Goal: Task Accomplishment & Management: Use online tool/utility

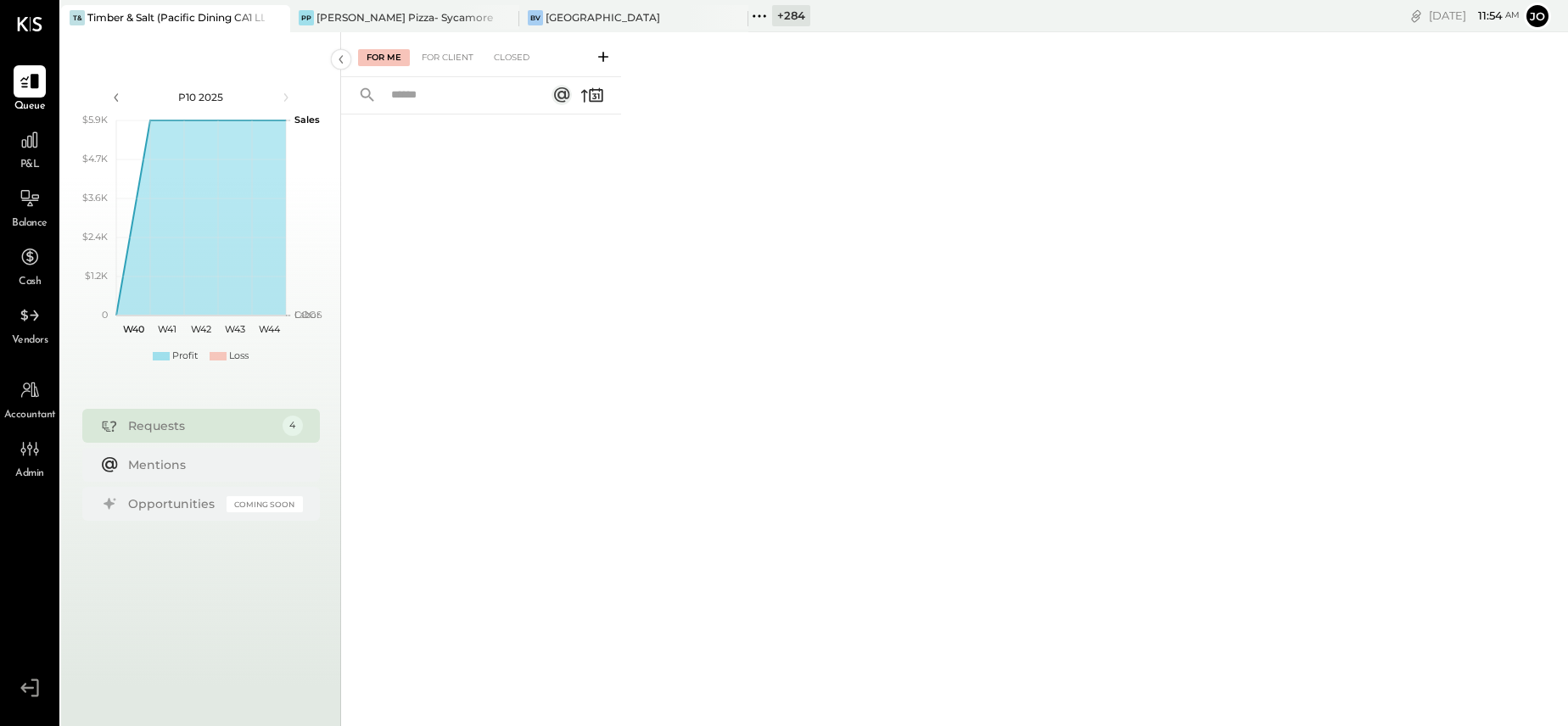
click at [752, 19] on icon at bounding box center [759, 16] width 22 height 22
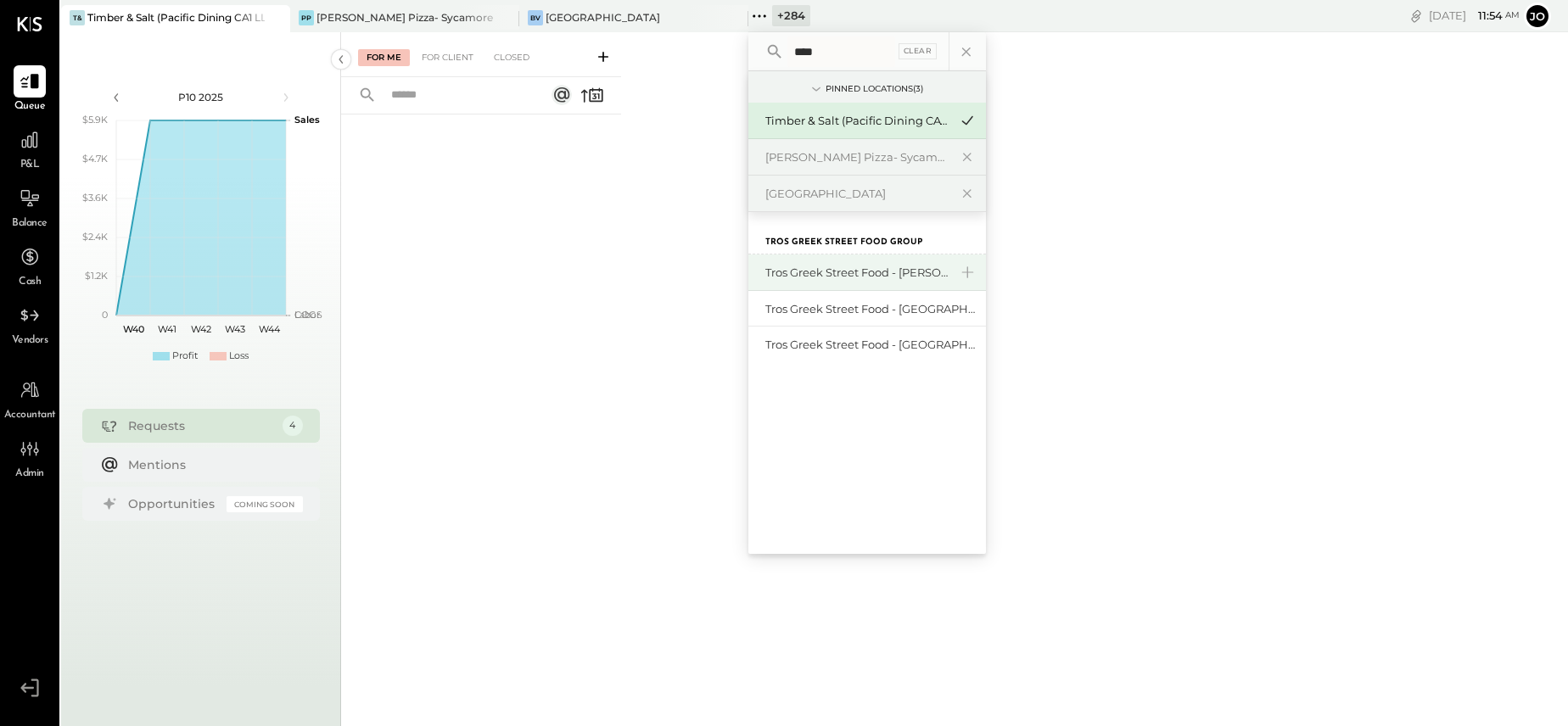
type input "****"
click at [923, 272] on div "Tros Greek Street Food - [PERSON_NAME]" at bounding box center [857, 273] width 184 height 16
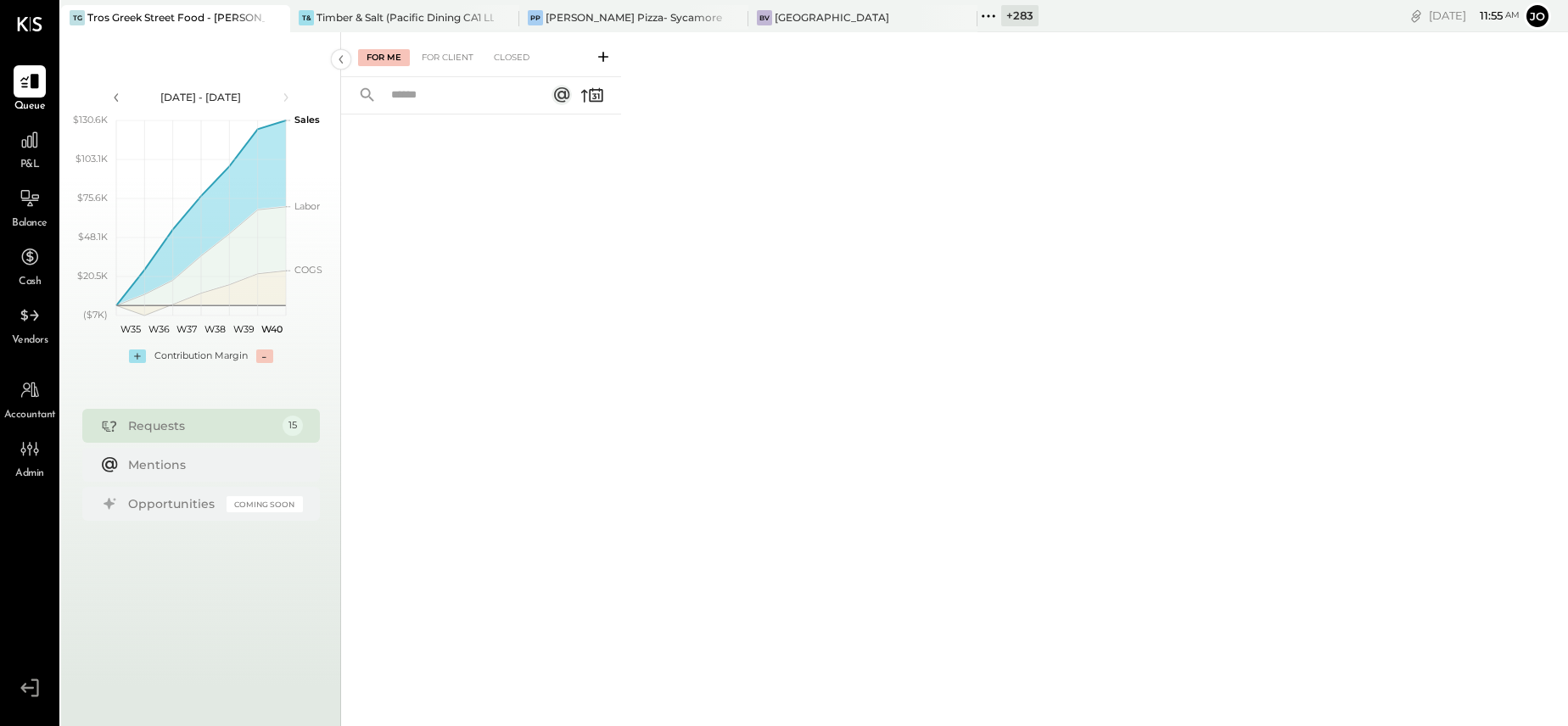
click at [991, 15] on icon at bounding box center [987, 16] width 22 height 22
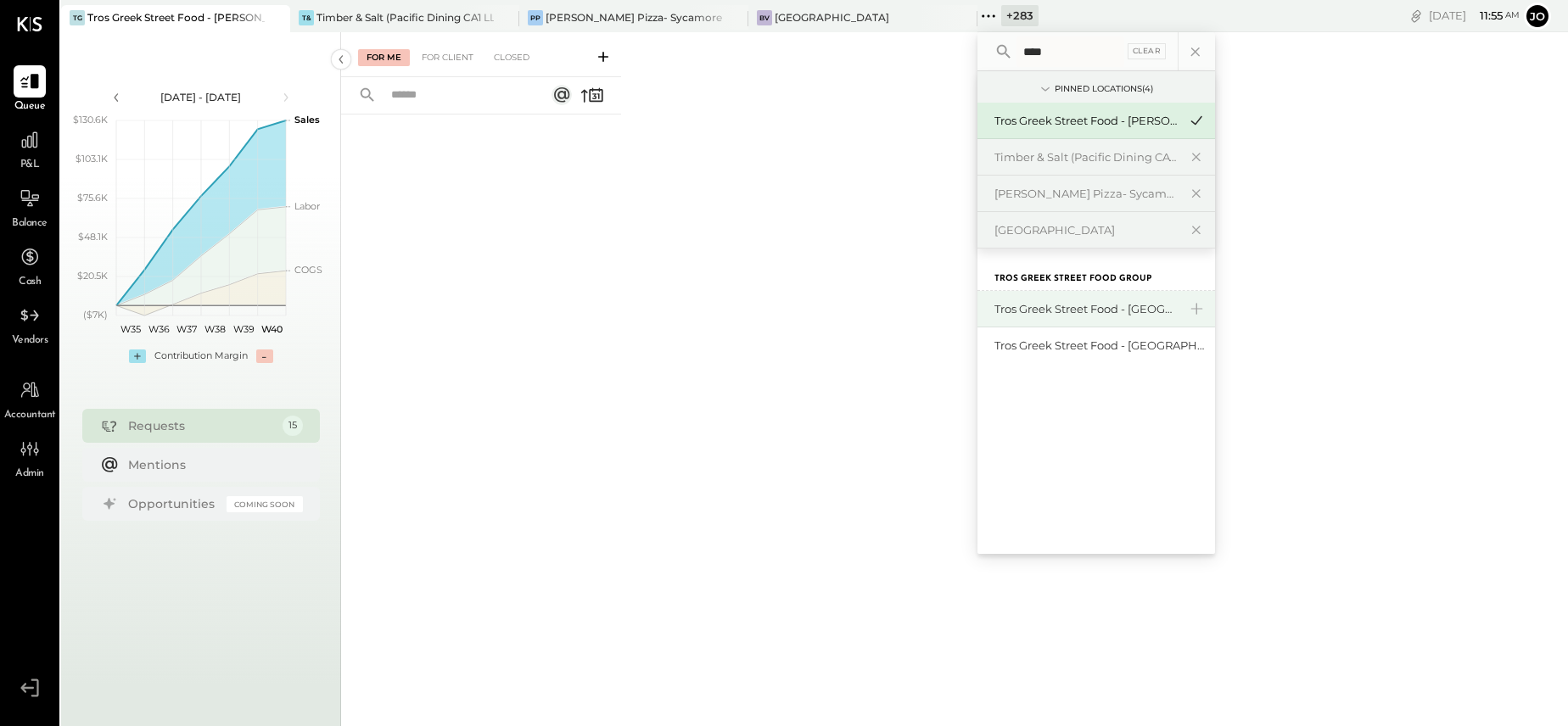
type input "****"
click at [1042, 306] on div "Tros Greek Street Food - [GEOGRAPHIC_DATA]" at bounding box center [1086, 309] width 184 height 16
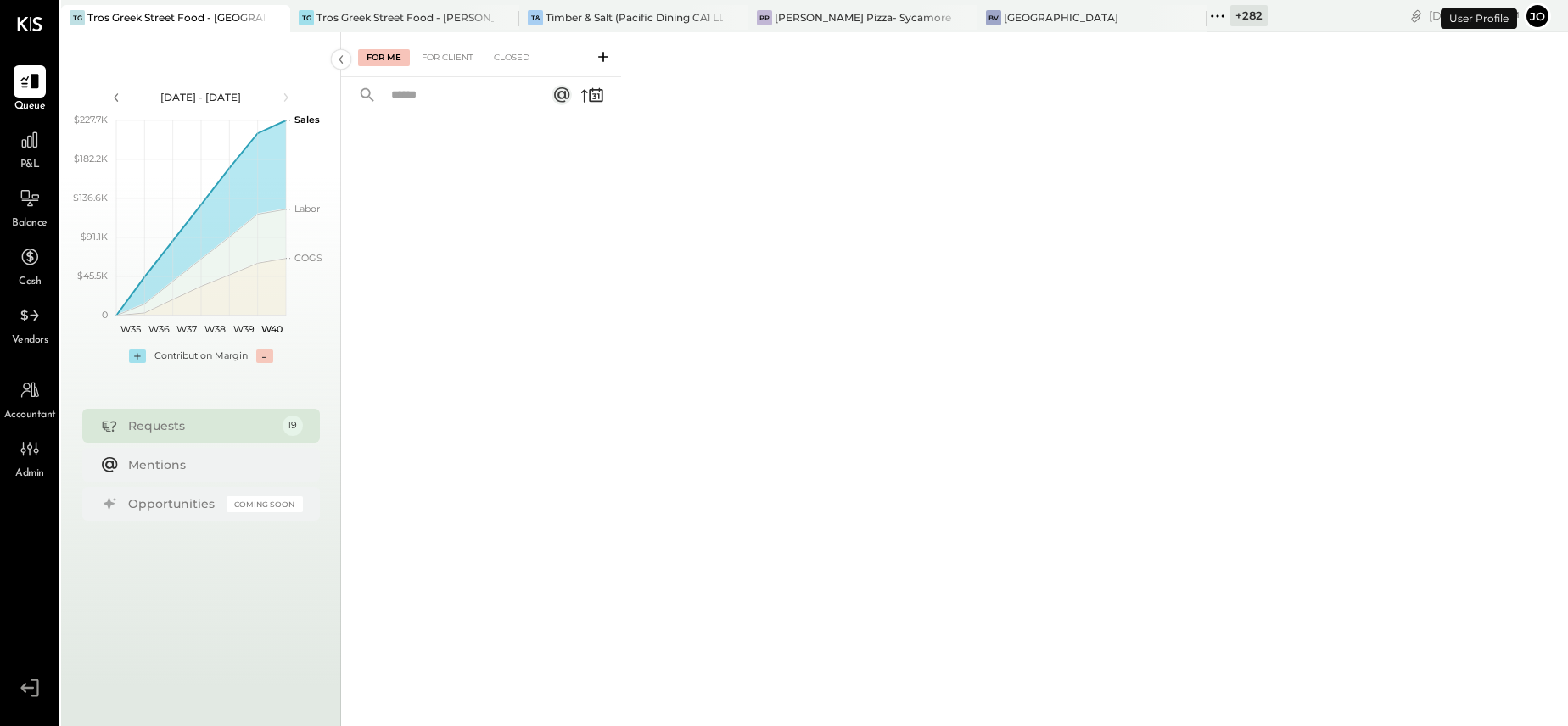
click at [1220, 15] on icon at bounding box center [1217, 16] width 22 height 22
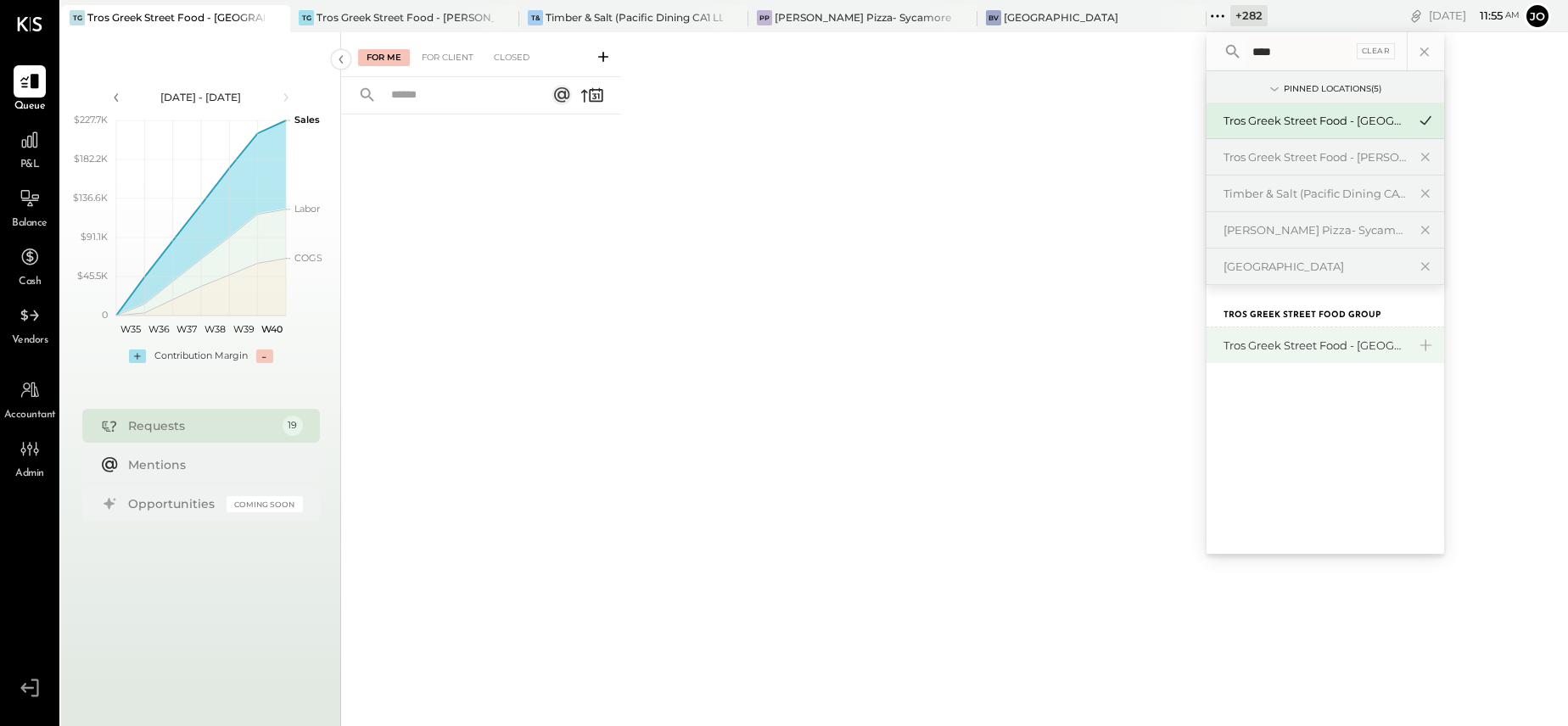
type input "****"
click at [1317, 351] on div "Tros Greek Street Food - [GEOGRAPHIC_DATA]" at bounding box center [1315, 346] width 184 height 16
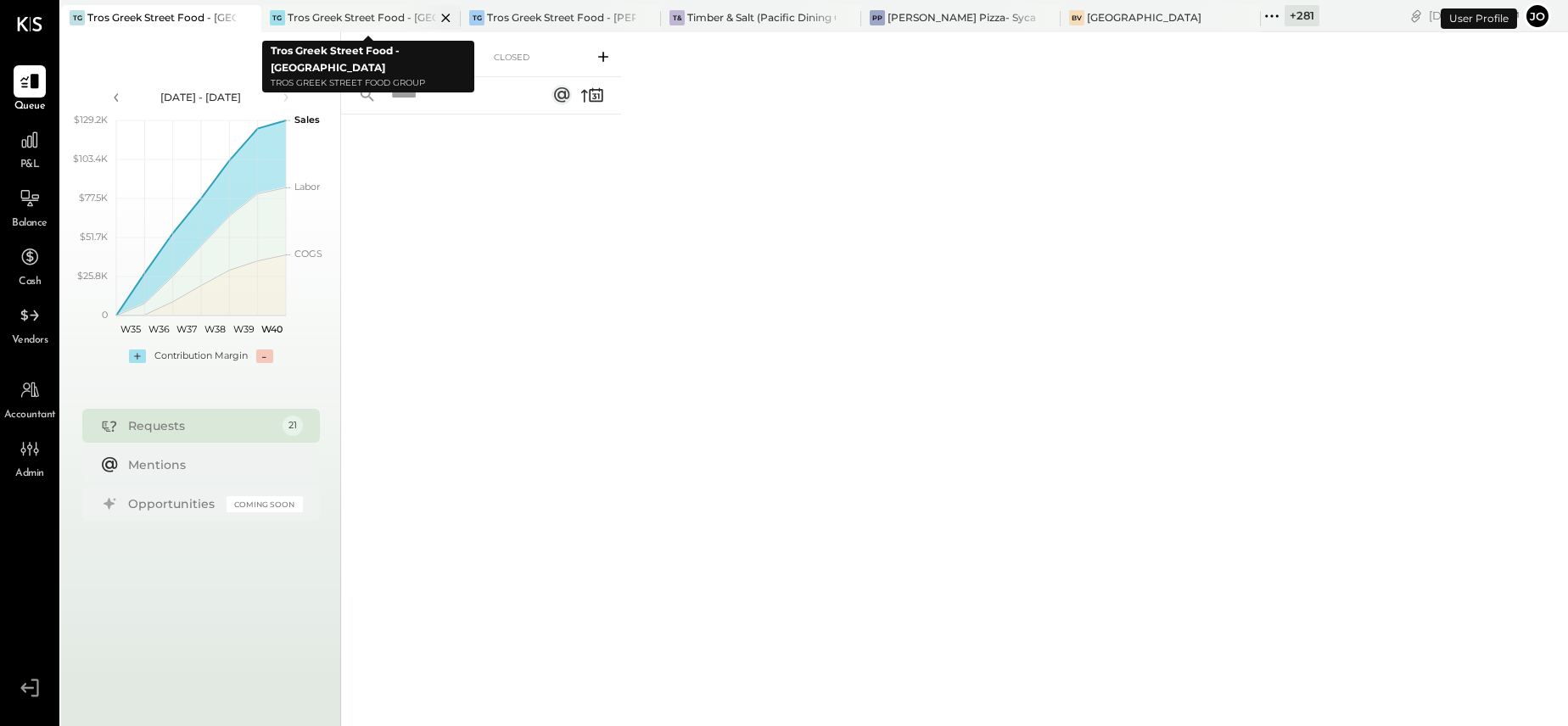
click at [366, 17] on div "Tros Greek Street Food - [GEOGRAPHIC_DATA]" at bounding box center [362, 18] width 148 height 14
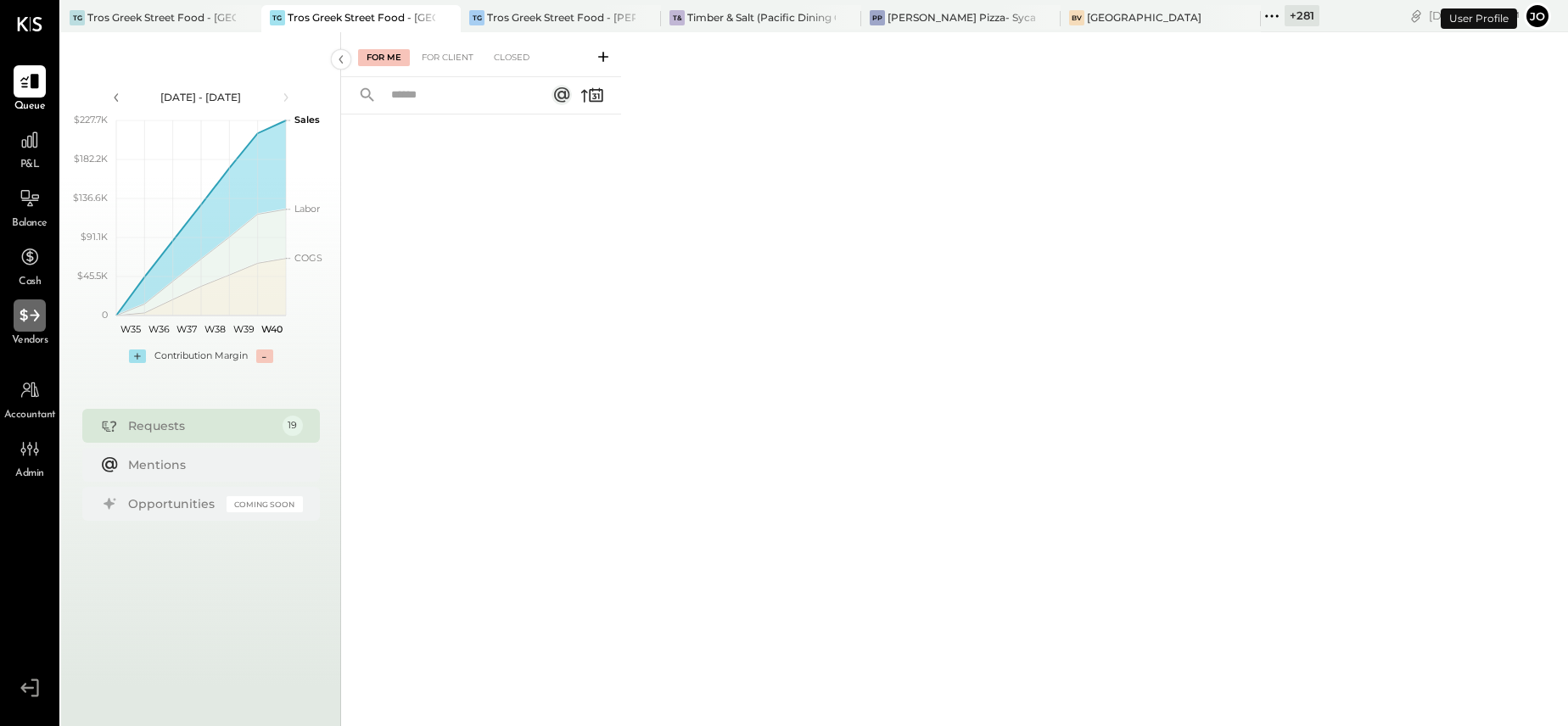
click at [37, 327] on div at bounding box center [29, 315] width 33 height 33
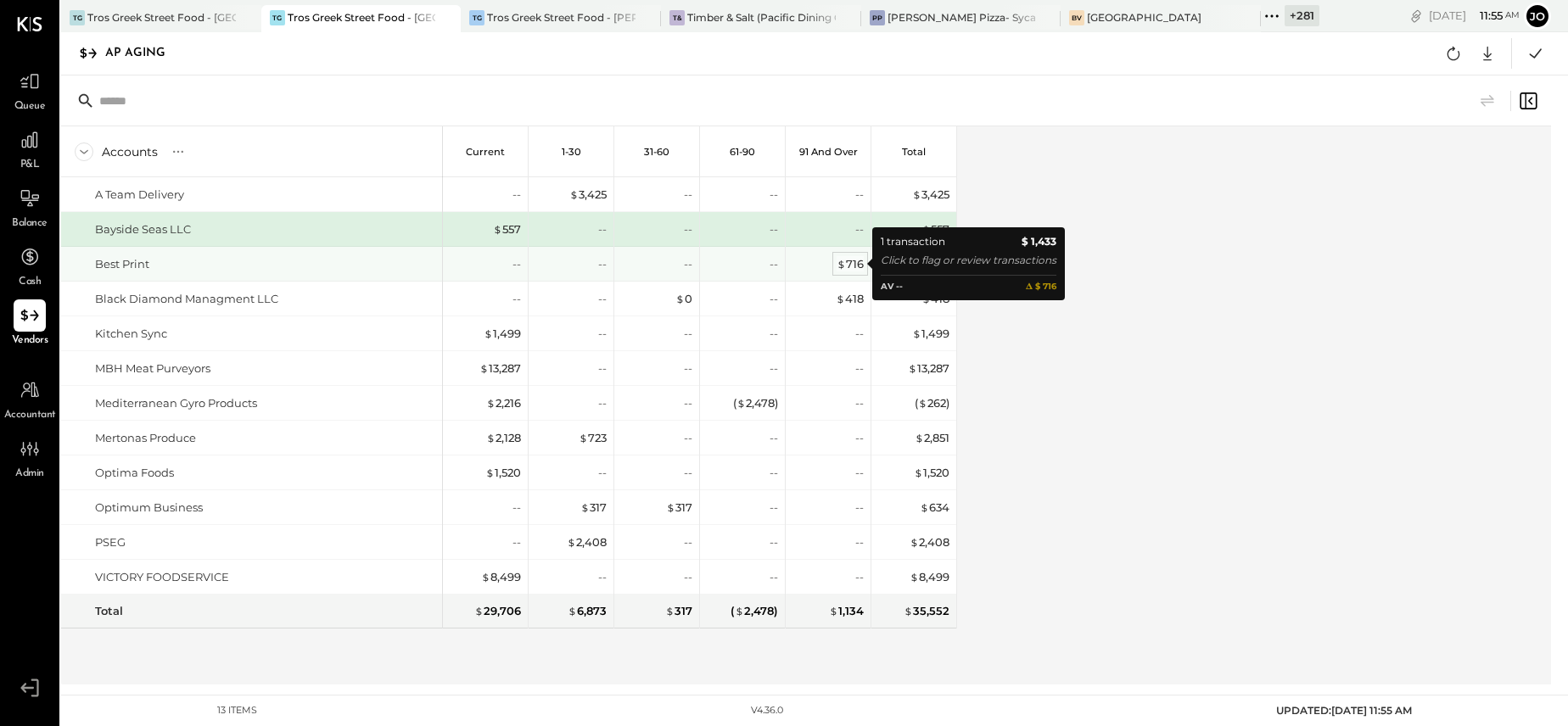
click at [850, 265] on div "$ 716" at bounding box center [850, 264] width 27 height 16
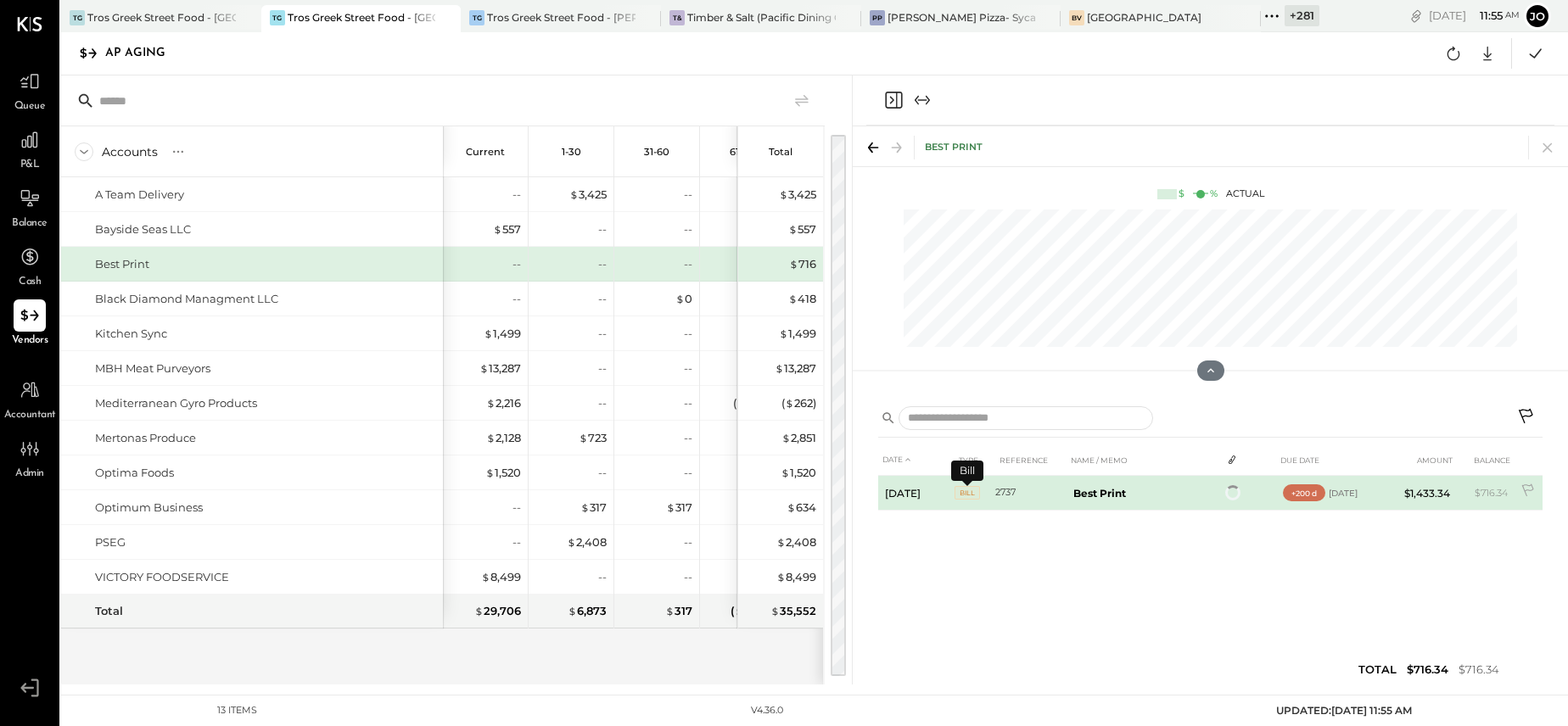
click at [971, 492] on span "BILL" at bounding box center [967, 492] width 26 height 13
click at [1195, 498] on td "Best Print" at bounding box center [1143, 496] width 154 height 41
click at [1095, 493] on b "Best Print" at bounding box center [1099, 496] width 53 height 12
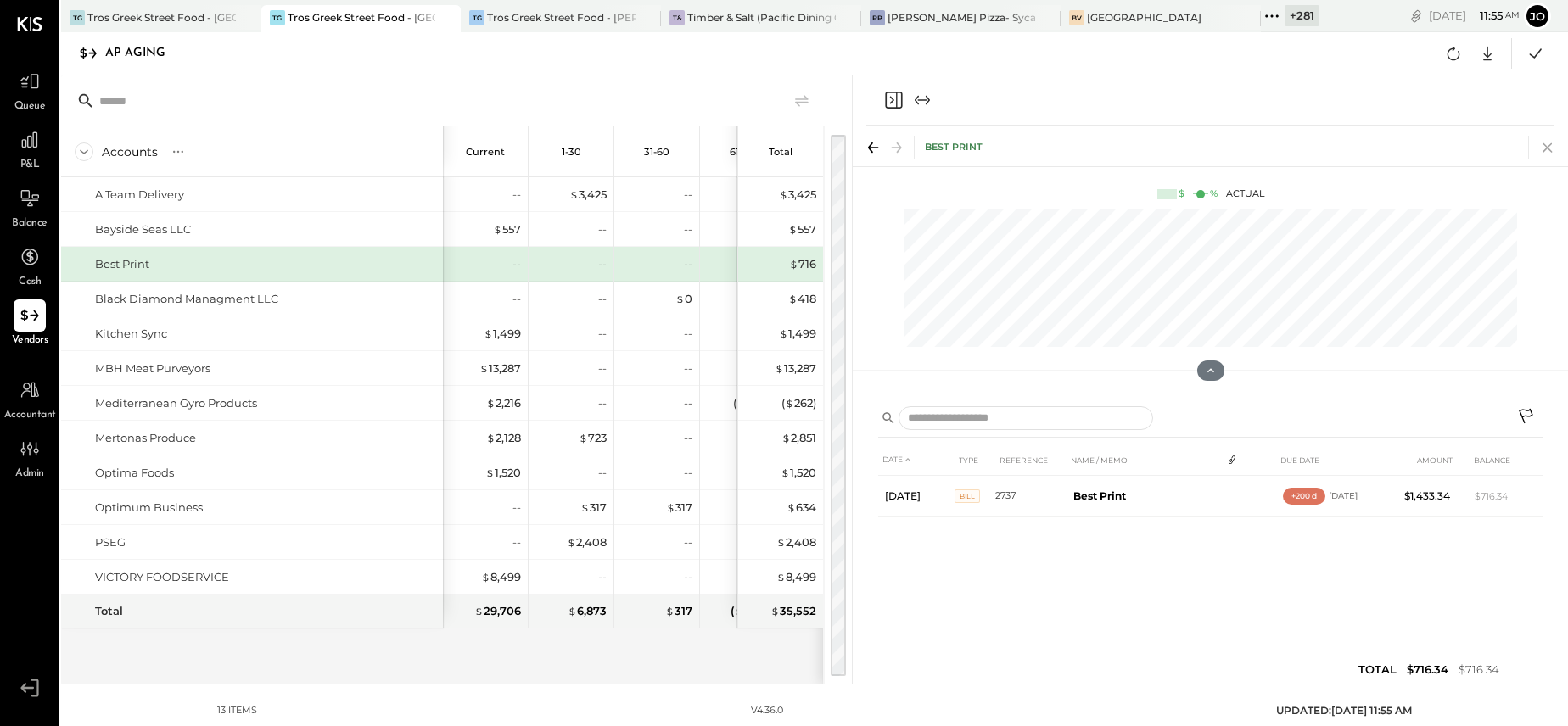
click at [1553, 148] on icon at bounding box center [1547, 147] width 24 height 24
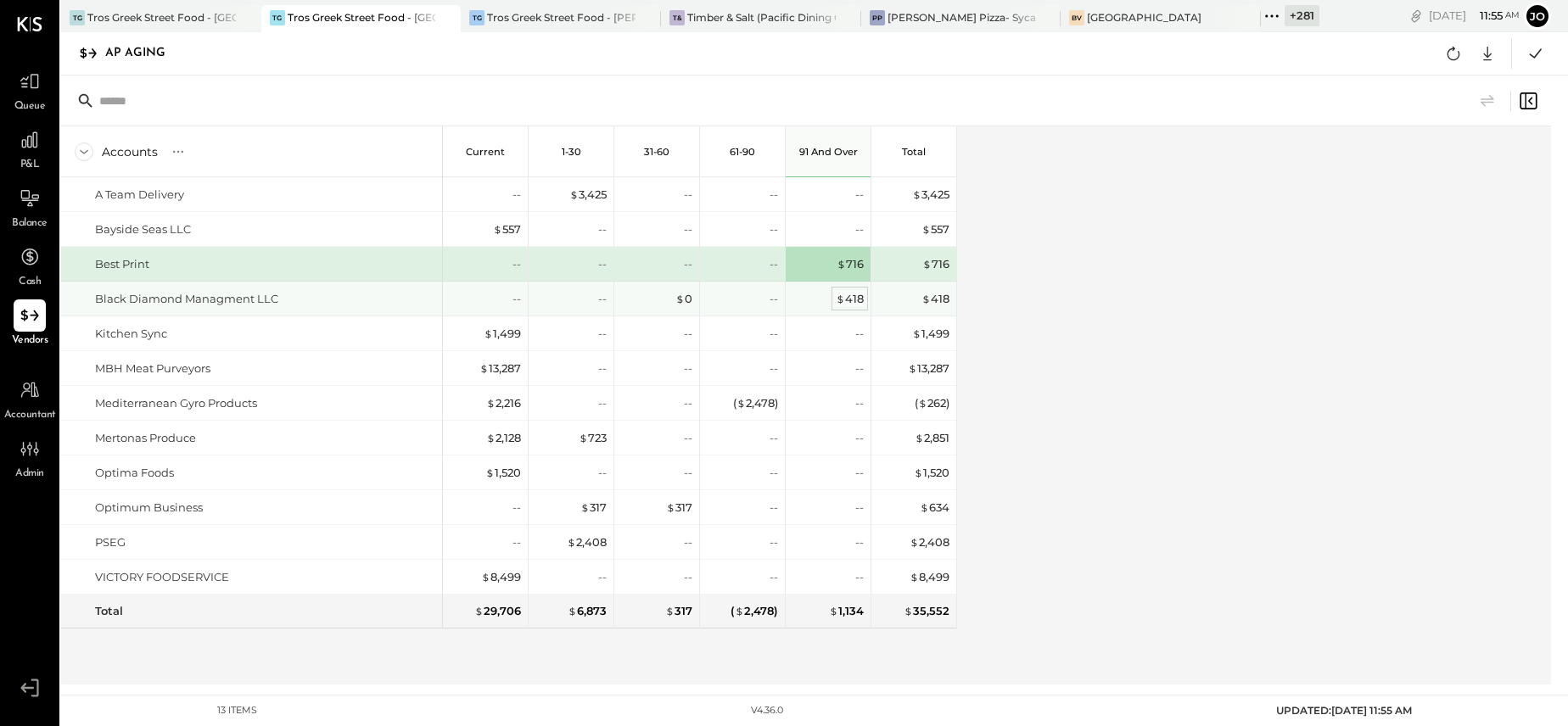
click at [851, 298] on div "$ 418" at bounding box center [850, 299] width 28 height 16
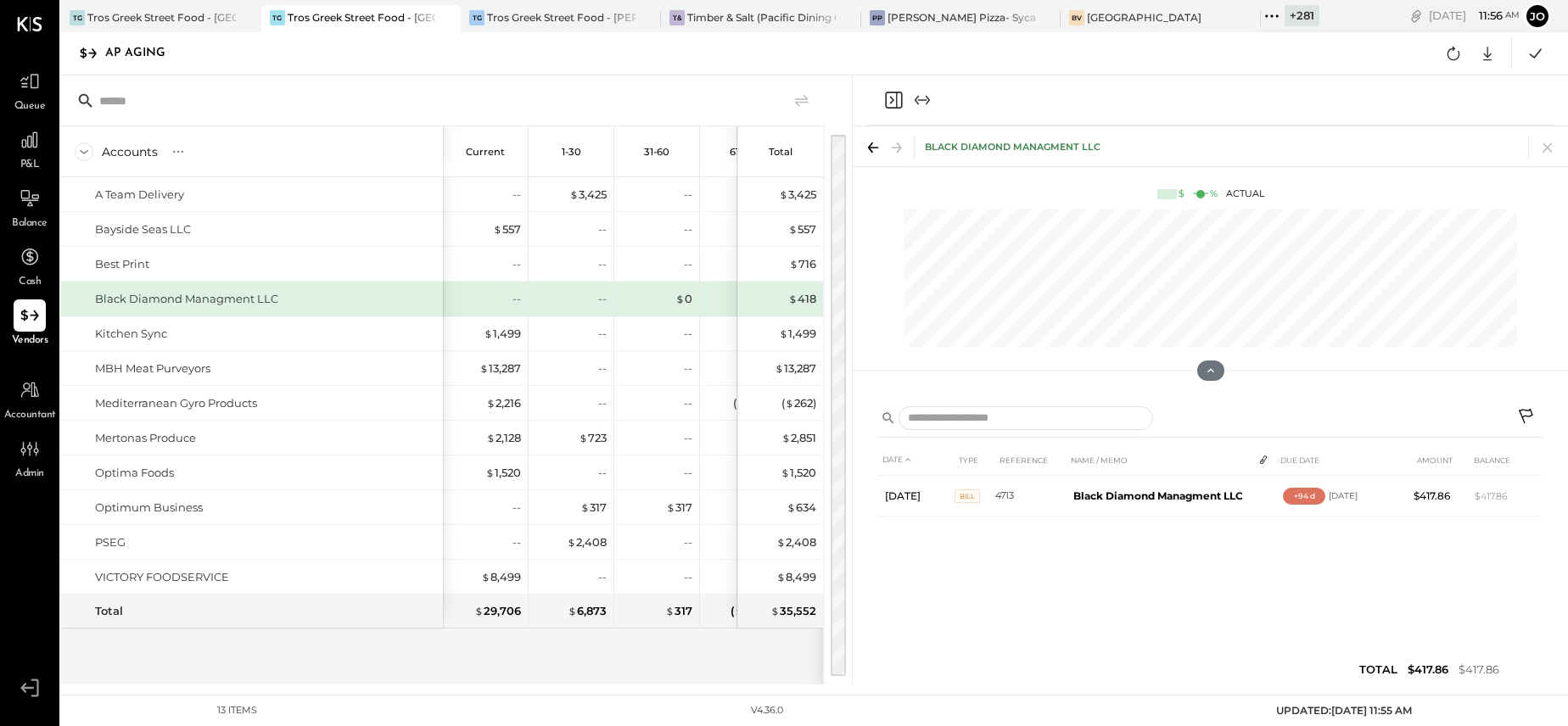
click at [1261, 461] on icon at bounding box center [1263, 459] width 13 height 13
click at [1552, 144] on icon at bounding box center [1547, 147] width 24 height 24
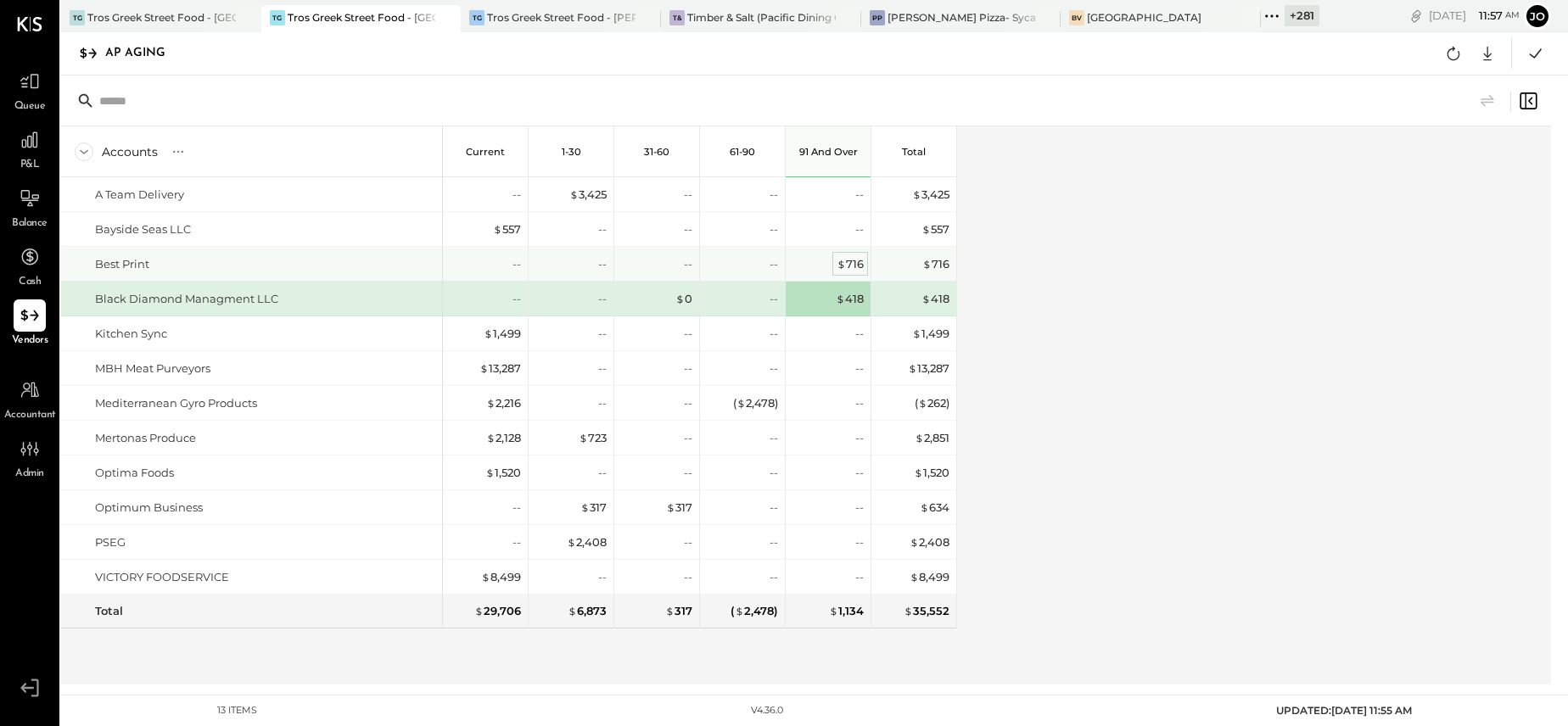
click at [846, 266] on div "$ 716" at bounding box center [850, 264] width 27 height 16
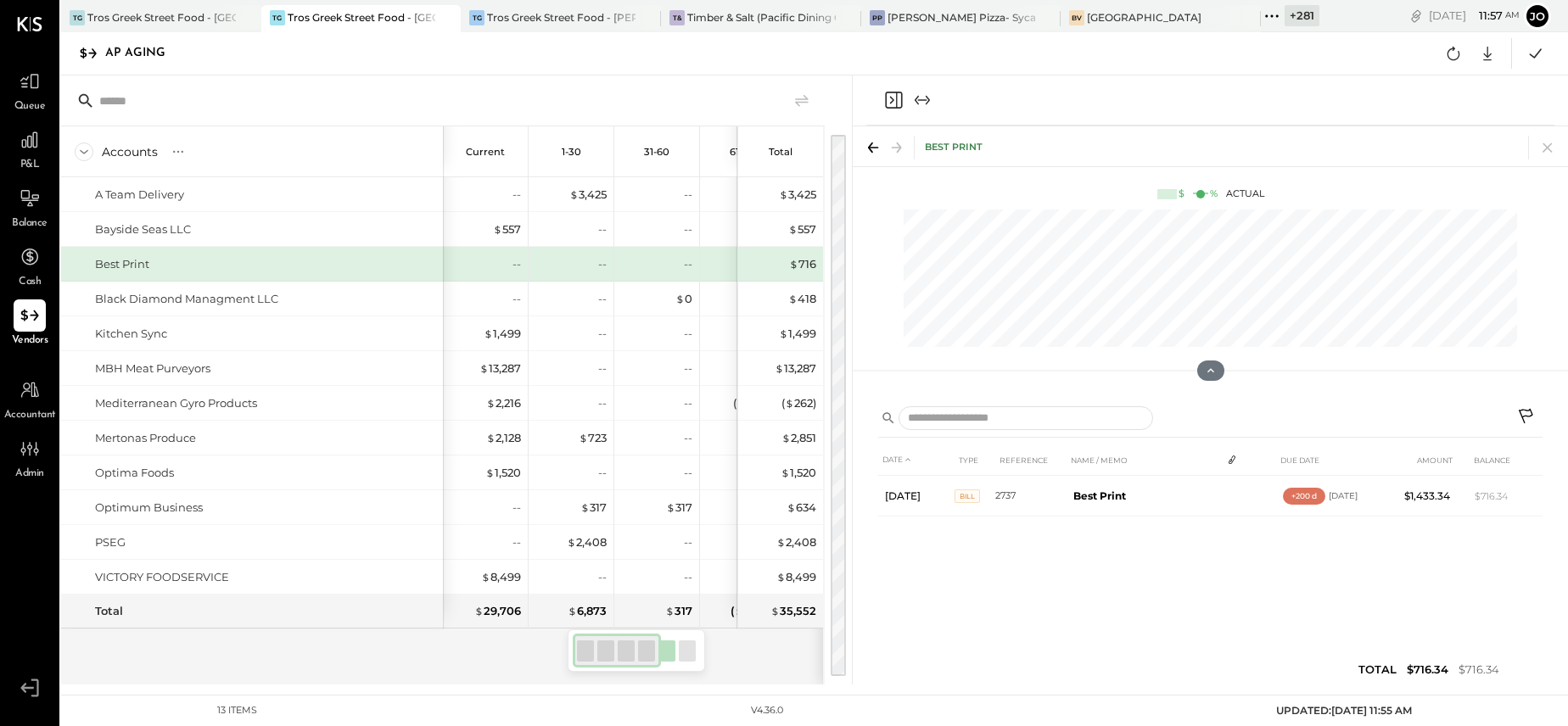
click at [1527, 414] on icon at bounding box center [1527, 417] width 20 height 20
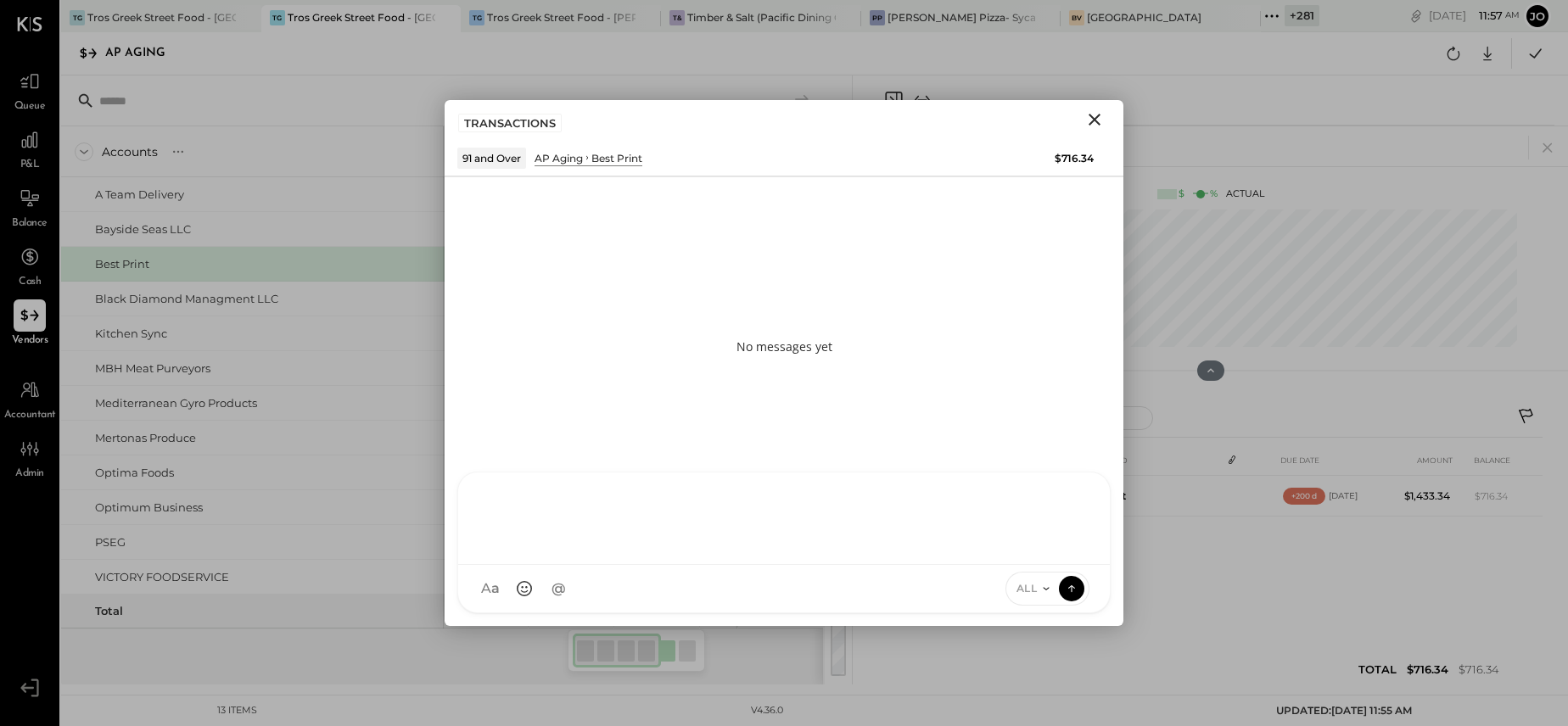
click at [826, 565] on div at bounding box center [784, 518] width 651 height 93
type input "****"
click at [671, 516] on span "[PERSON_NAME]" at bounding box center [621, 511] width 133 height 16
click at [1058, 592] on div at bounding box center [1058, 588] width 1 height 20
click at [1047, 590] on icon at bounding box center [1046, 588] width 13 height 13
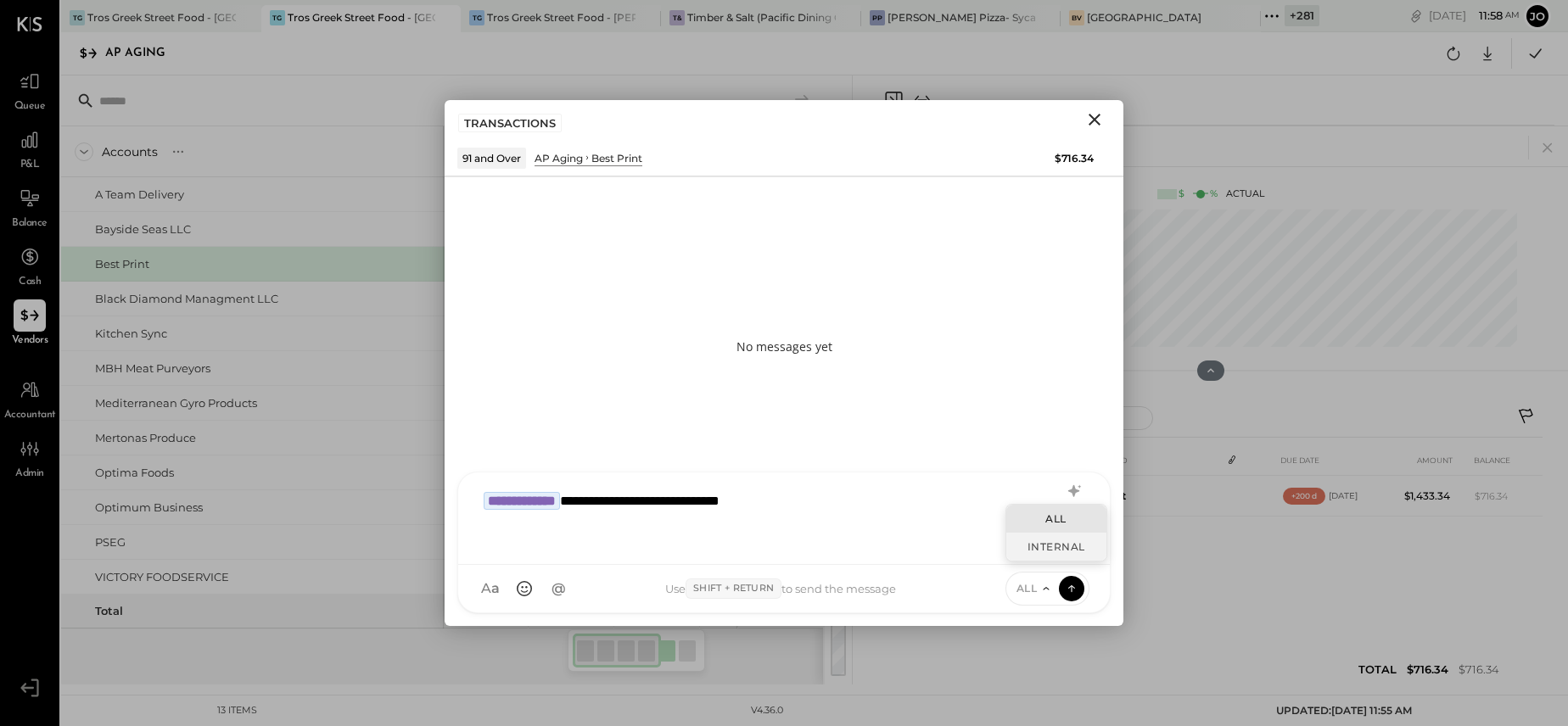
click at [1050, 551] on div "INTERNAL" at bounding box center [1055, 547] width 100 height 28
click at [1074, 588] on icon at bounding box center [1071, 588] width 15 height 17
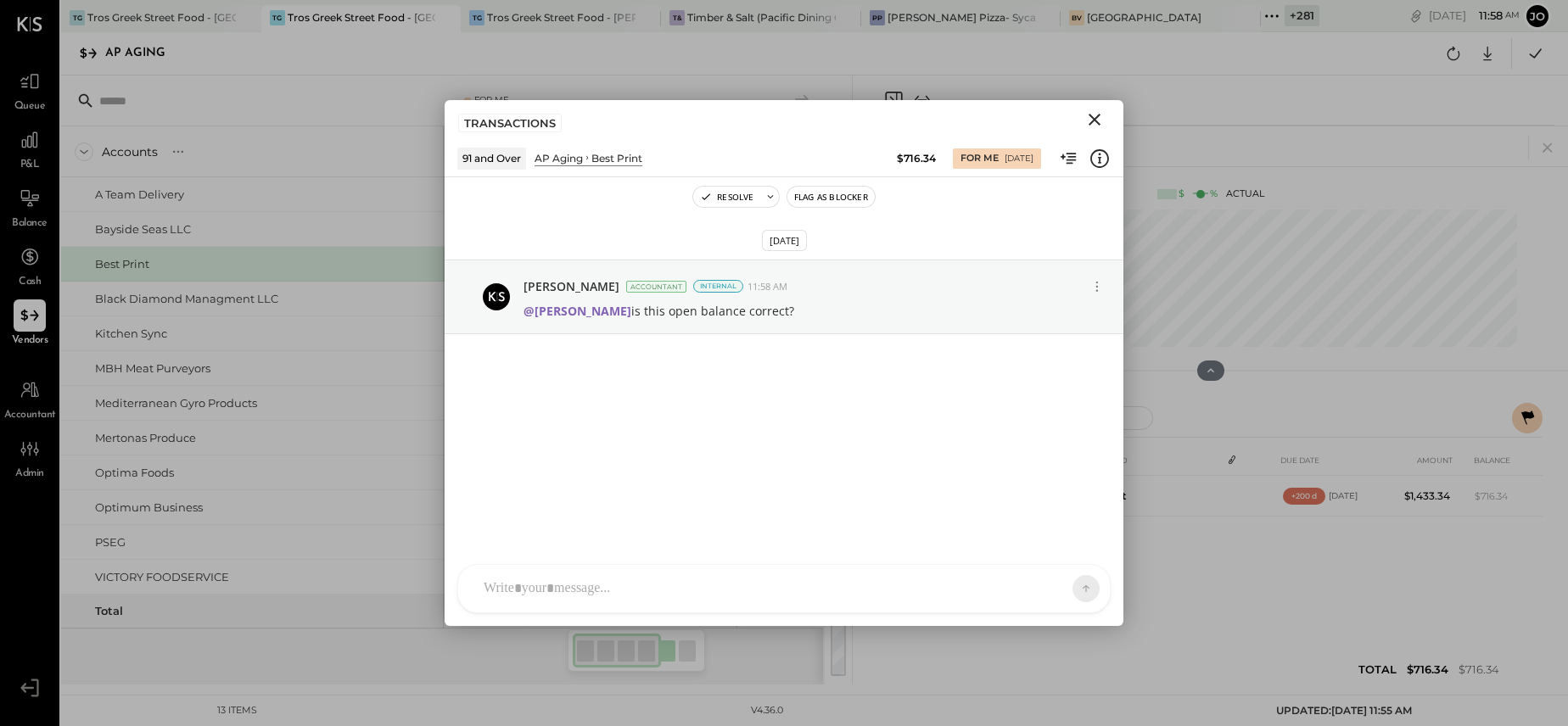
click at [1096, 120] on icon "Close" at bounding box center [1094, 119] width 20 height 20
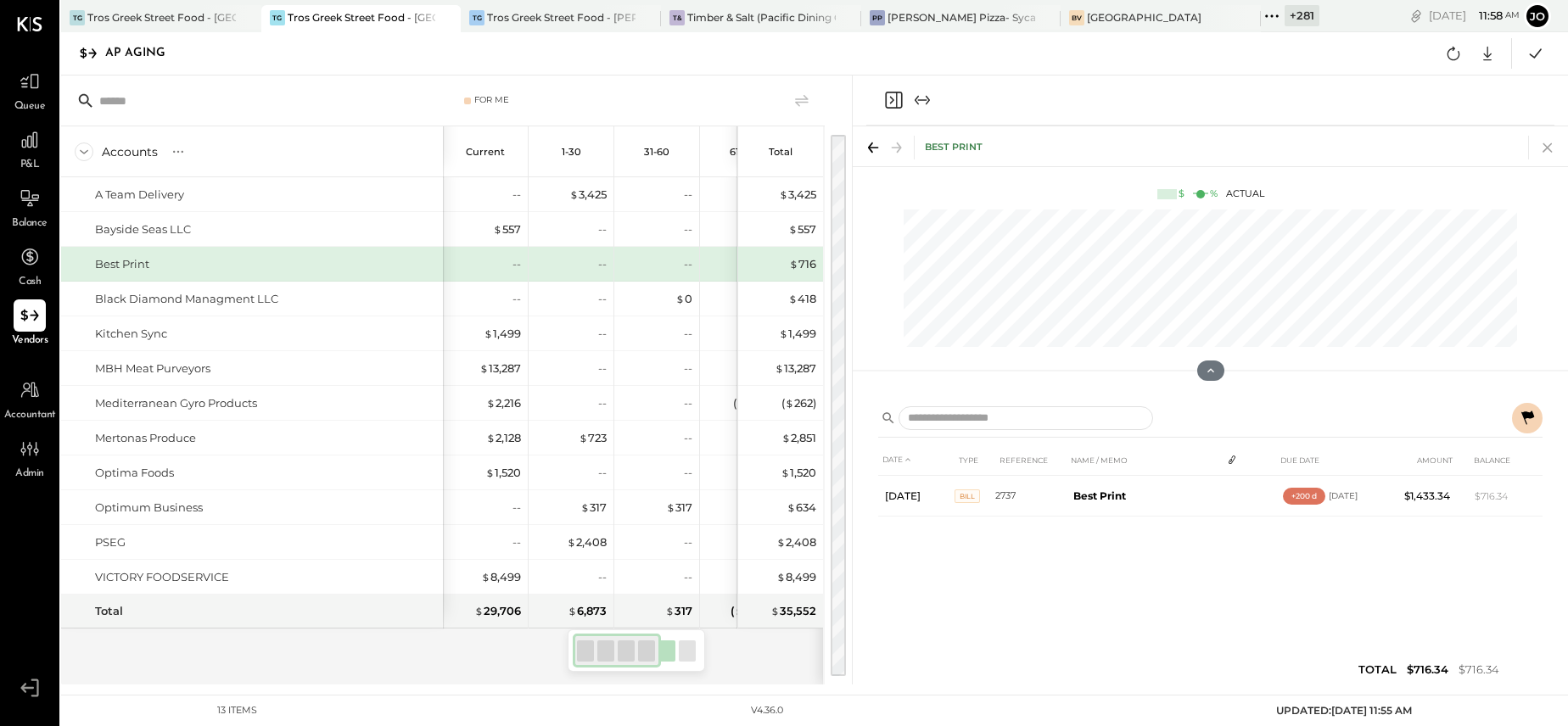
click at [1549, 151] on icon at bounding box center [1547, 147] width 10 height 10
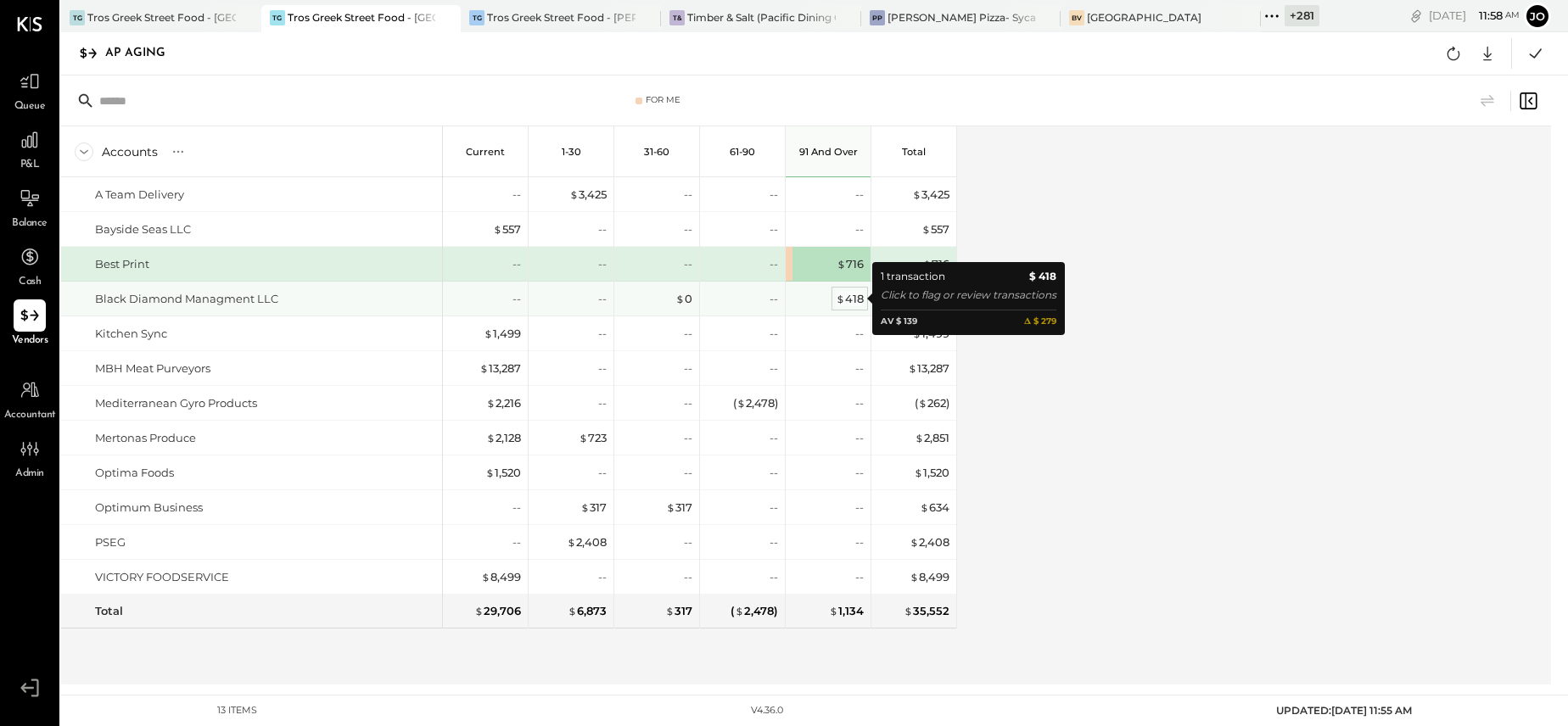
click at [857, 298] on div "$ 418" at bounding box center [850, 299] width 28 height 16
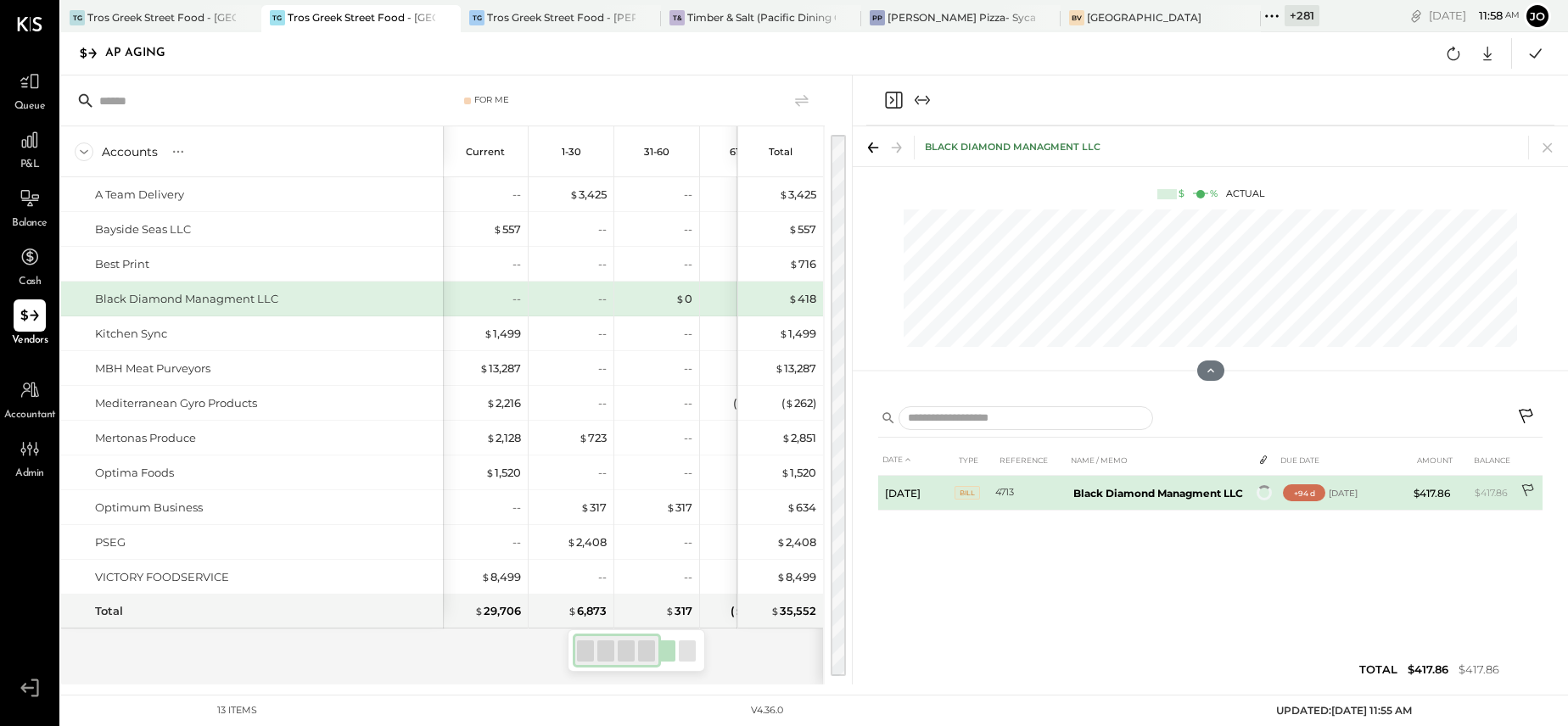
click at [1527, 498] on icon at bounding box center [1528, 491] width 17 height 17
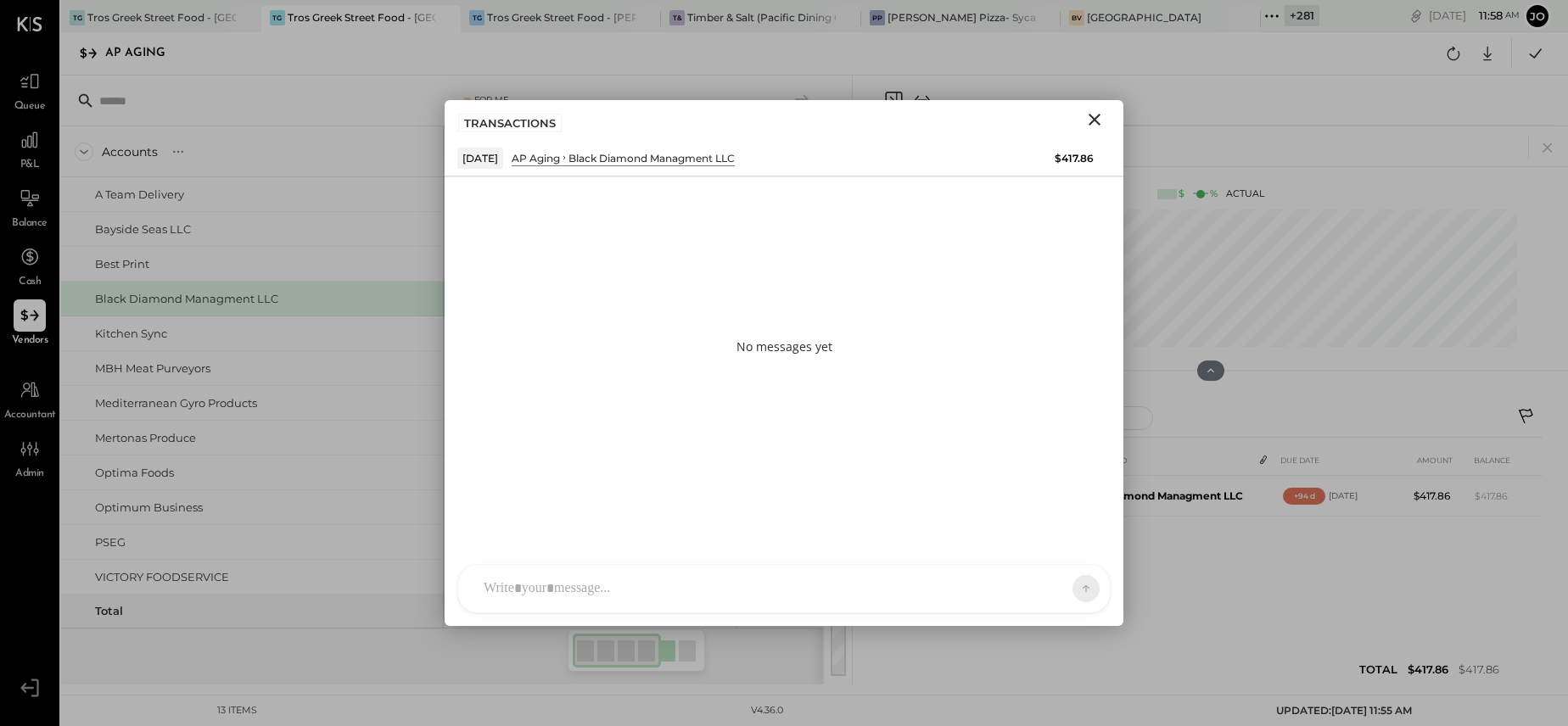
click at [832, 573] on div at bounding box center [784, 588] width 651 height 48
type input "***"
click at [648, 514] on span "[PERSON_NAME]" at bounding box center [621, 511] width 133 height 16
click at [1042, 586] on icon at bounding box center [1046, 588] width 13 height 13
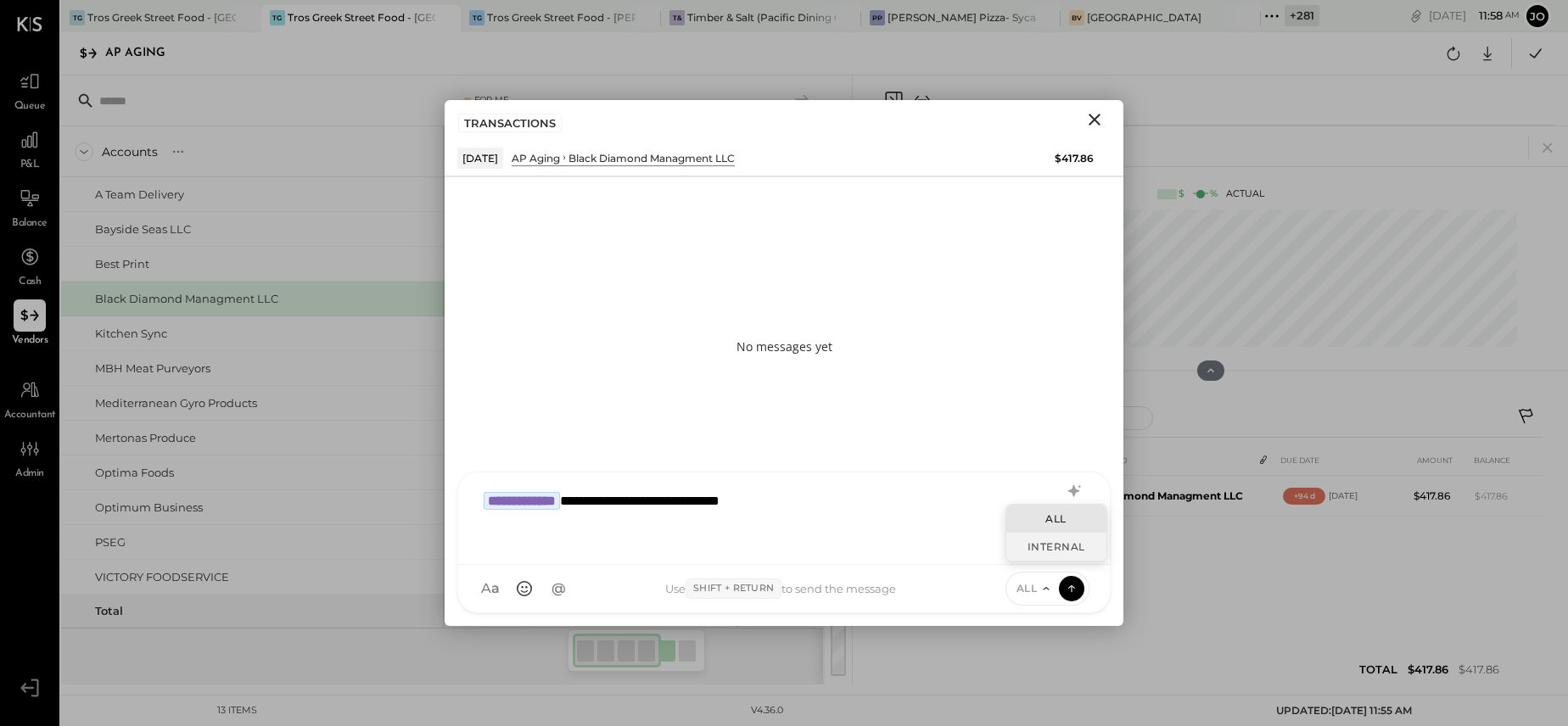
click at [1038, 551] on div "INTERNAL" at bounding box center [1055, 547] width 100 height 28
click at [1068, 582] on icon at bounding box center [1071, 588] width 15 height 17
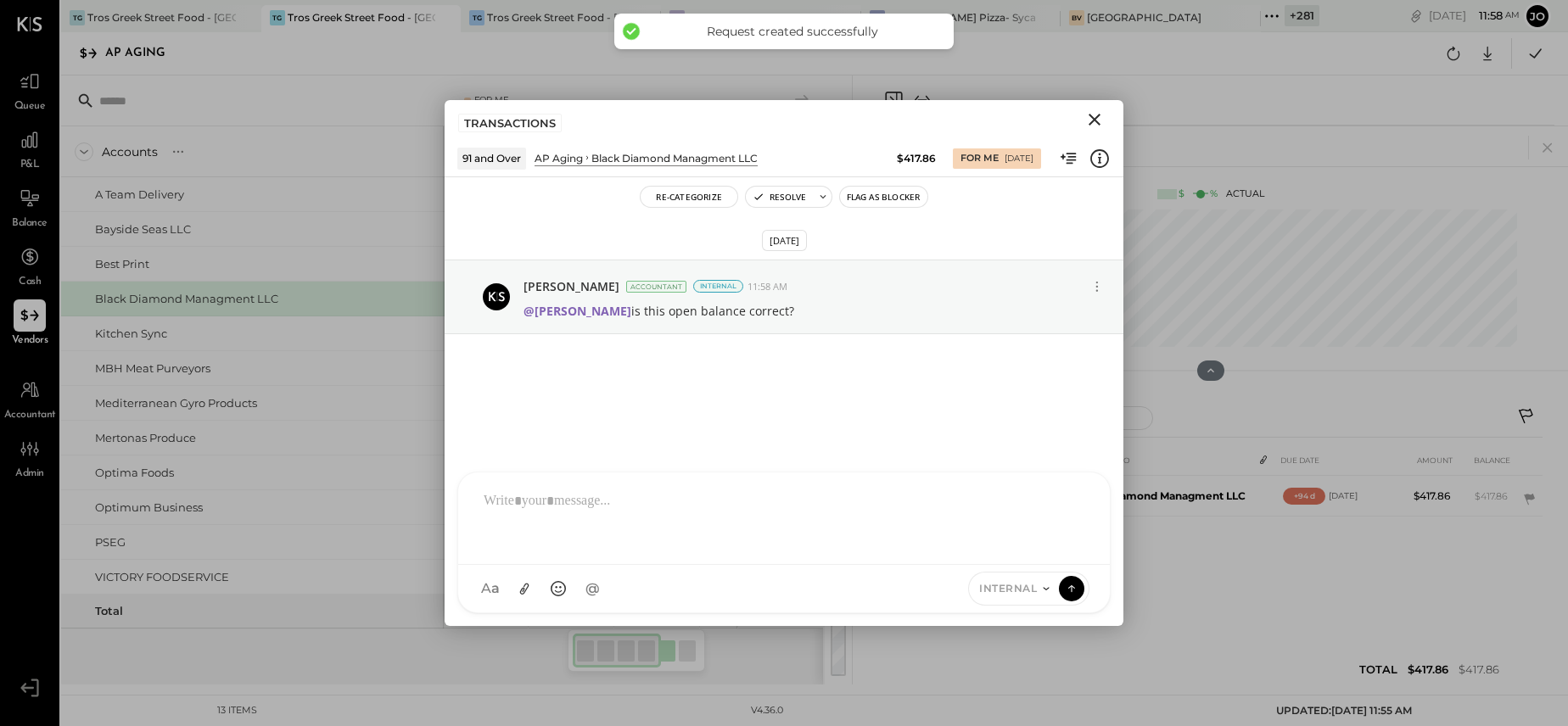
click at [1095, 114] on icon "Close" at bounding box center [1094, 119] width 20 height 20
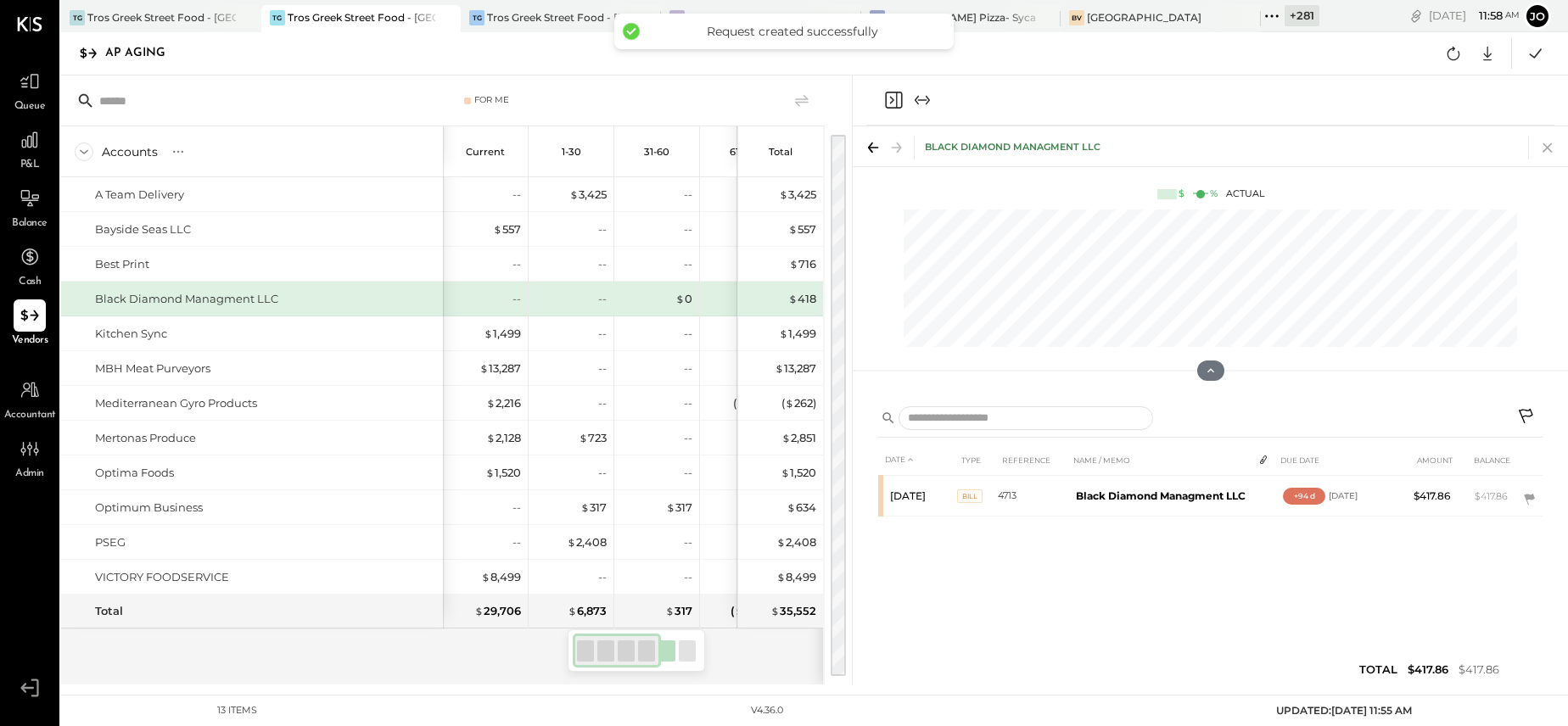
click at [1555, 144] on icon at bounding box center [1547, 147] width 24 height 24
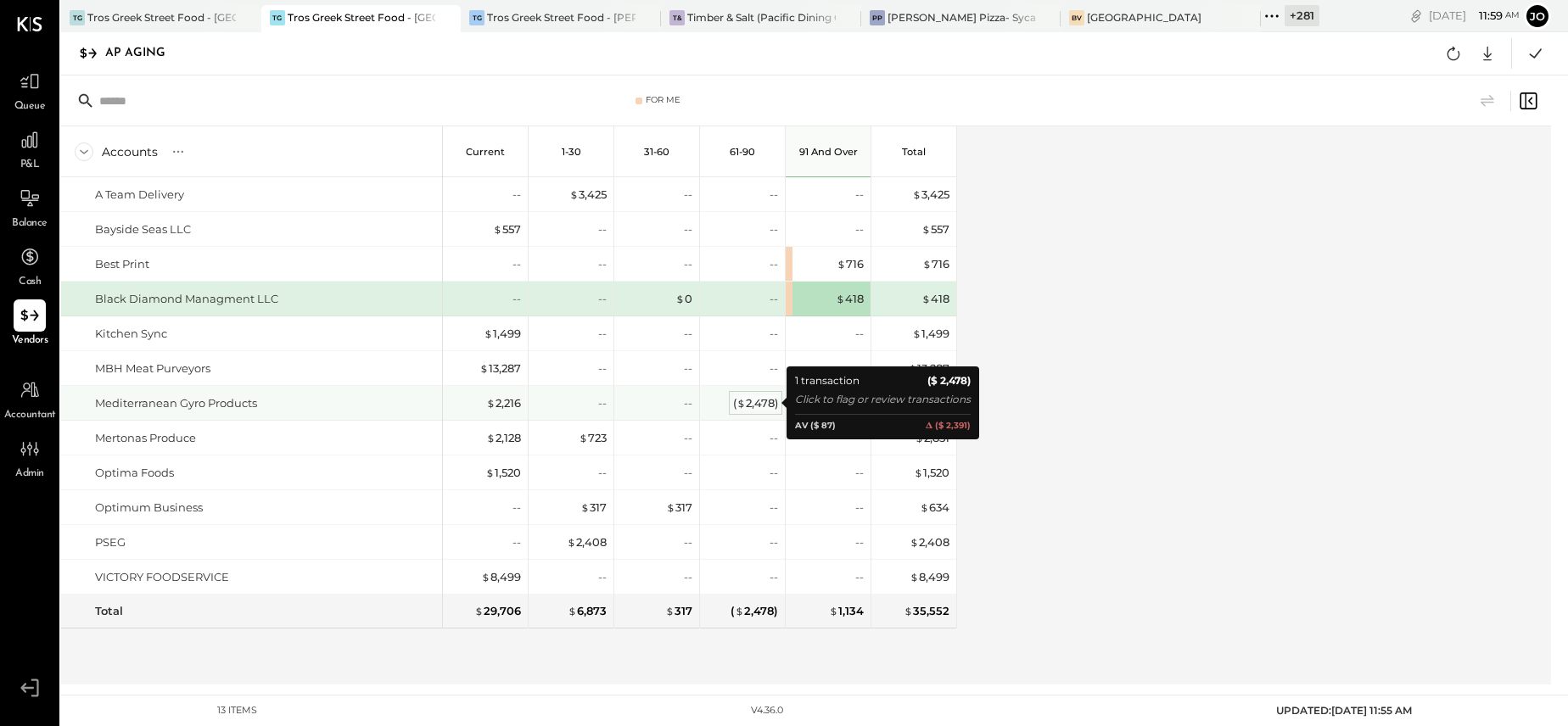
click at [760, 403] on div "( $ 2,478 )" at bounding box center [755, 403] width 45 height 16
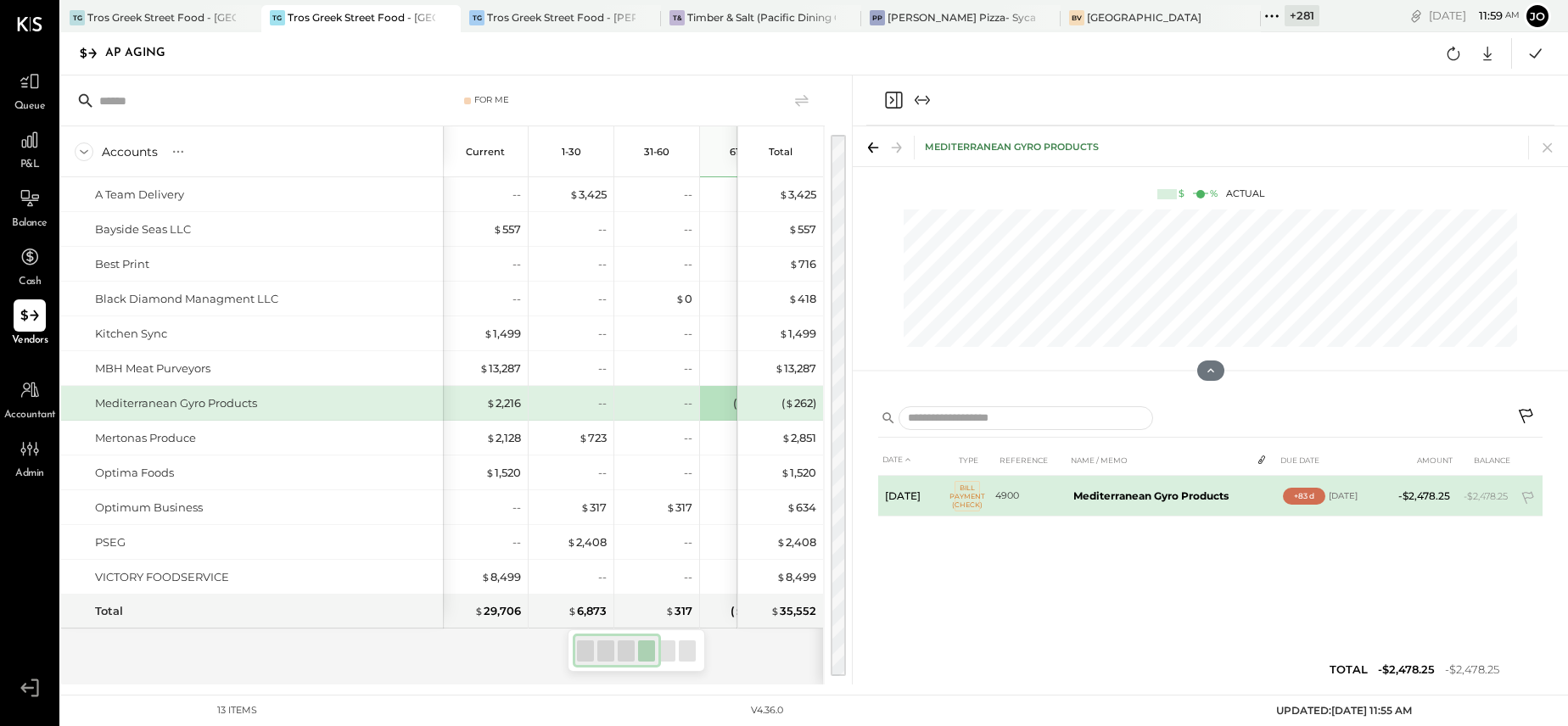
click at [1191, 493] on b "Mediterranean Gyro Products" at bounding box center [1151, 496] width 155 height 12
click at [966, 505] on span "Bill Payment (Check)" at bounding box center [967, 496] width 26 height 31
click at [1530, 495] on icon at bounding box center [1528, 499] width 17 height 17
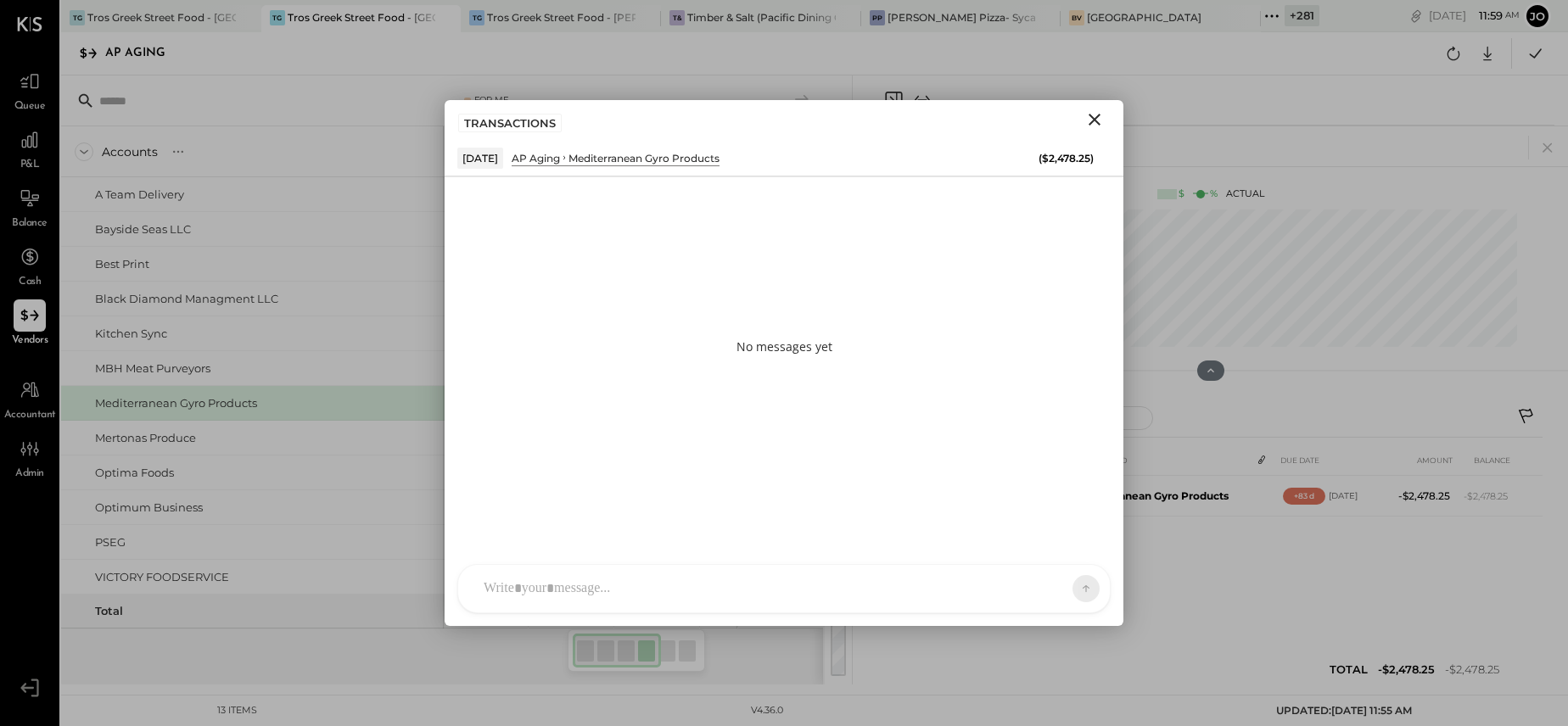
click at [1009, 598] on div "SA [PERSON_NAME] [PERSON_NAME] [PERSON_NAME] VD [PERSON_NAME] MB [PERSON_NAME] …" at bounding box center [784, 588] width 653 height 49
type input "******"
click at [658, 516] on span "[PERSON_NAME]" at bounding box center [621, 511] width 133 height 16
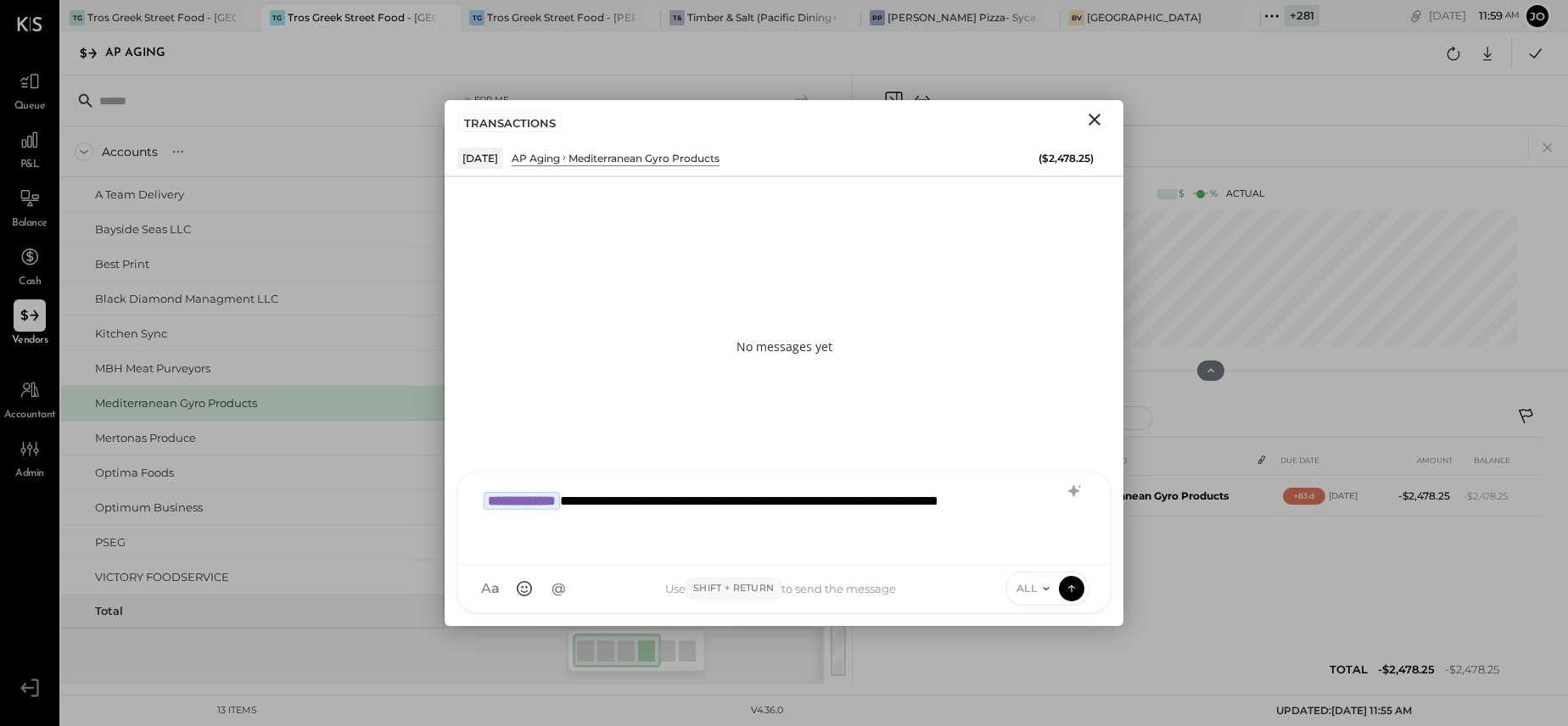
click at [1045, 588] on icon at bounding box center [1046, 588] width 6 height 3
click at [1049, 556] on div "INTERNAL" at bounding box center [1055, 547] width 100 height 28
click at [1072, 588] on icon at bounding box center [1071, 588] width 15 height 17
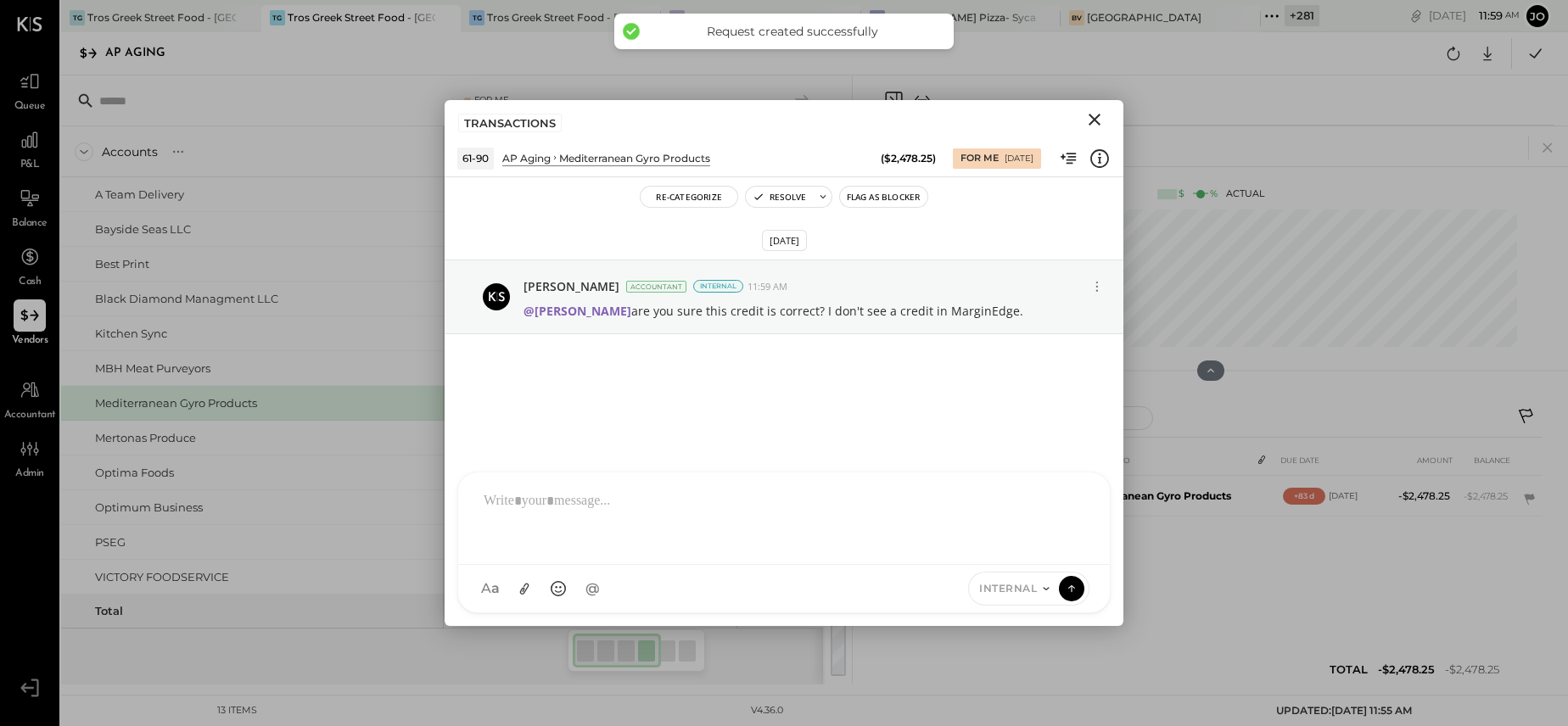
click at [1095, 117] on icon "Close" at bounding box center [1093, 119] width 11 height 11
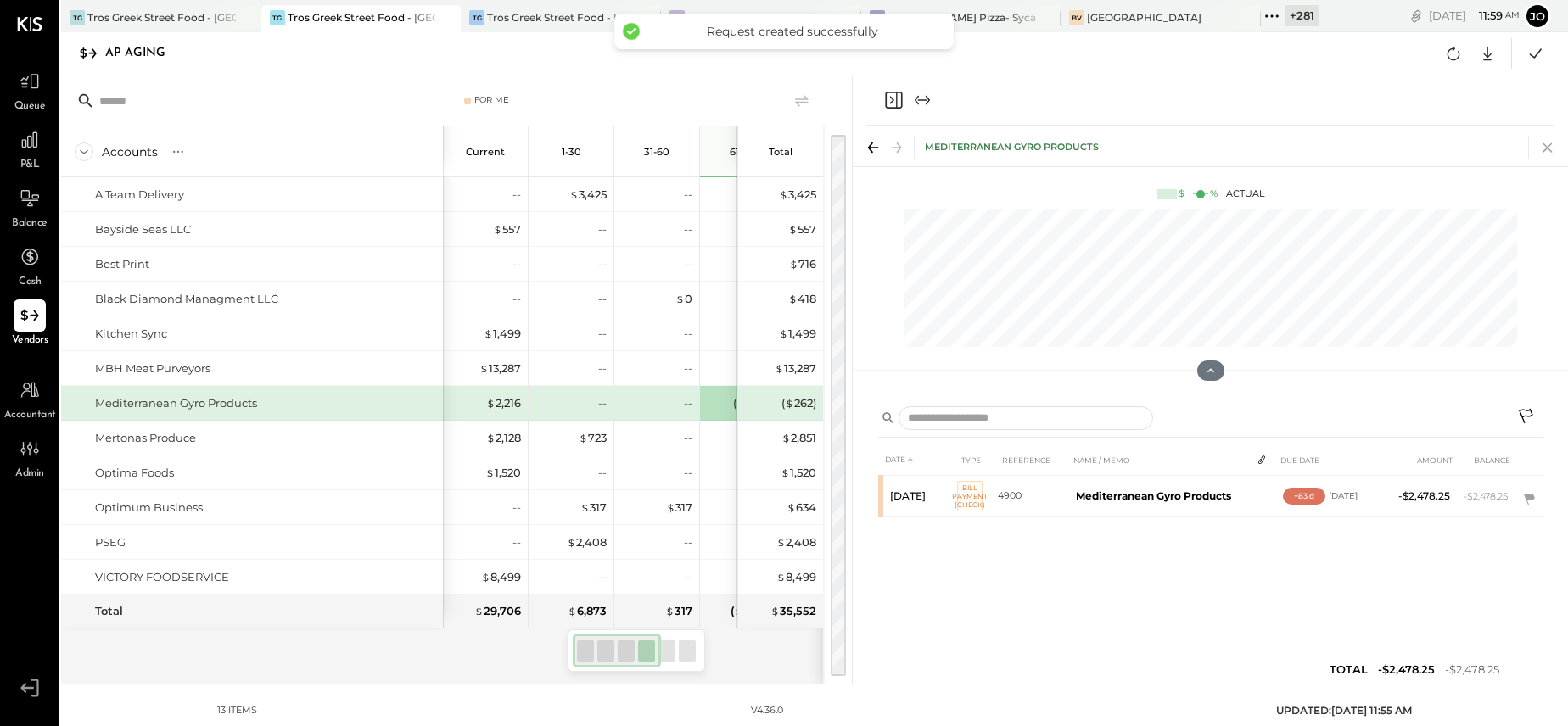
click at [1541, 144] on icon at bounding box center [1547, 147] width 24 height 24
